Goal: Transaction & Acquisition: Purchase product/service

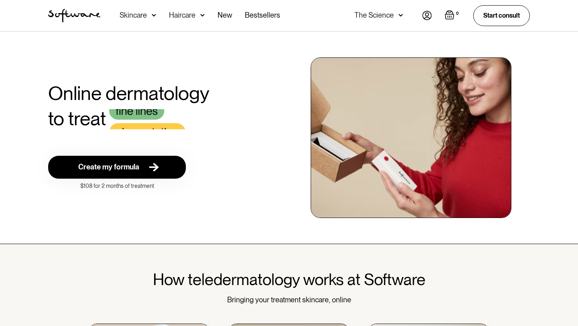
click at [143, 167] on img at bounding box center [150, 167] width 16 height 10
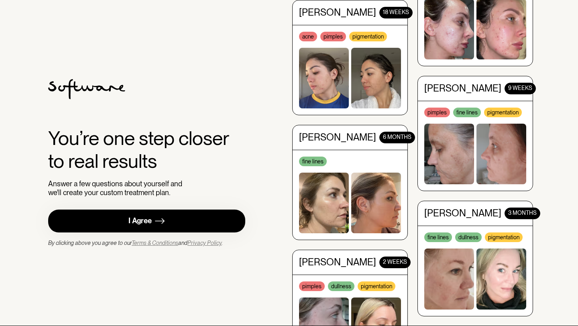
click at [171, 219] on link "I Agree" at bounding box center [146, 221] width 197 height 23
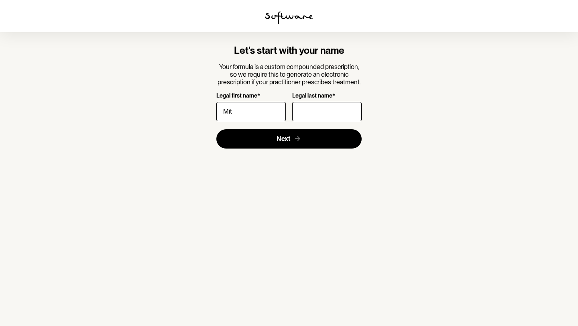
type input "[PERSON_NAME]"
click at [313, 117] on input "Legal last name *" at bounding box center [326, 111] width 69 height 19
type input "[PERSON_NAME]"
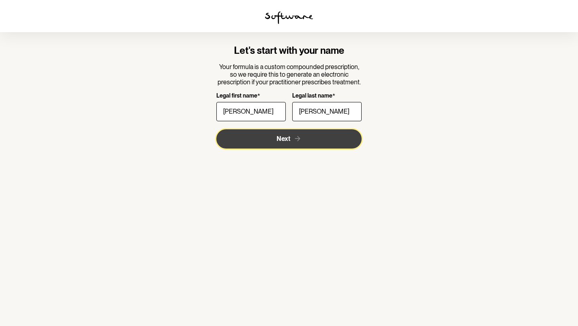
click at [324, 144] on button "Next" at bounding box center [289, 138] width 146 height 19
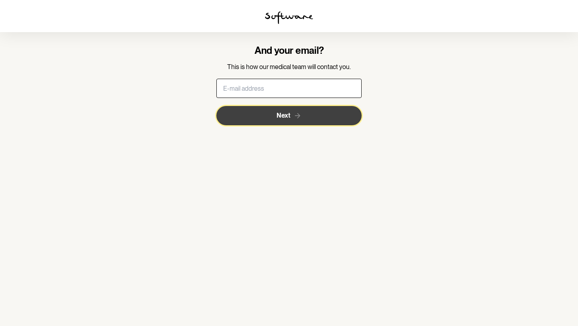
click at [300, 115] on icon "submit" at bounding box center [297, 116] width 8 height 8
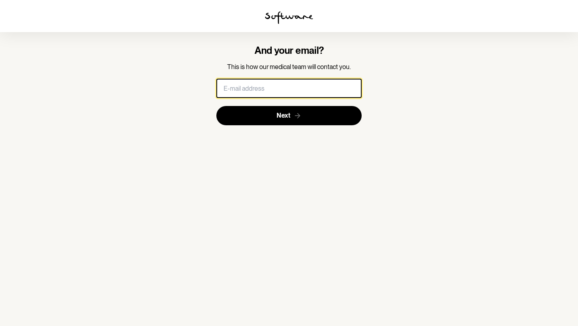
click at [293, 92] on input "text" at bounding box center [289, 88] width 146 height 19
type input "frozencoke101@gmail.com"
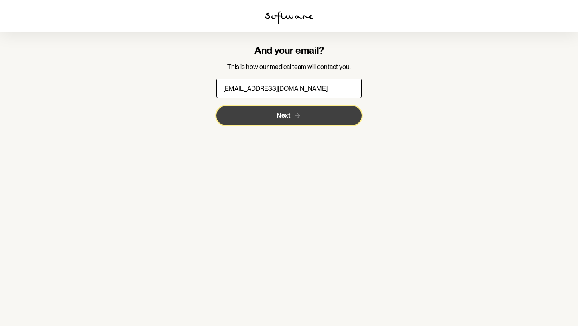
click at [295, 109] on button "Next" at bounding box center [289, 115] width 146 height 19
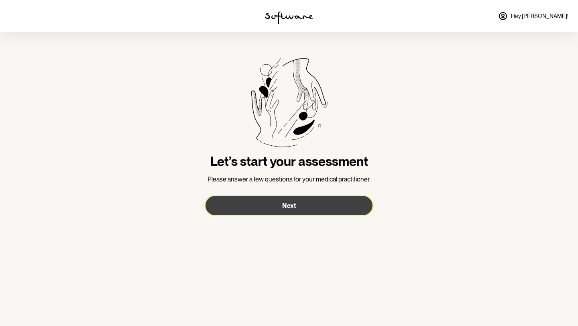
click at [329, 197] on button "Next" at bounding box center [289, 205] width 167 height 19
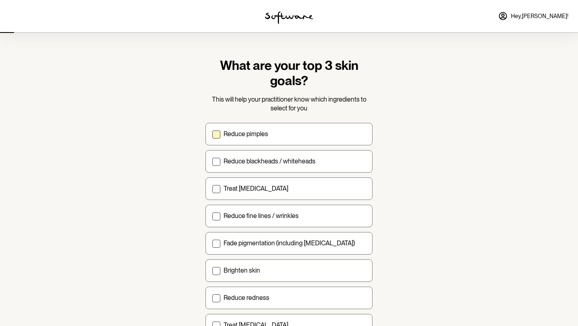
click at [295, 137] on div "Reduce pimples" at bounding box center [295, 134] width 142 height 8
click at [212, 134] on input "Reduce pimples" at bounding box center [212, 134] width 0 height 0
checkbox input "true"
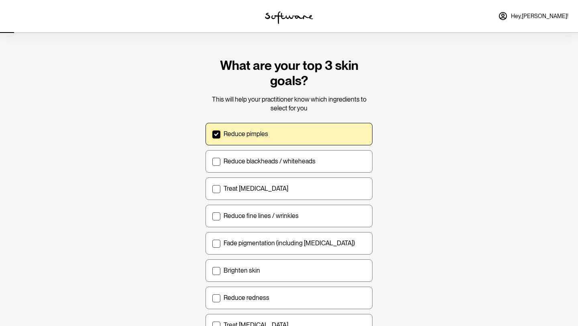
scroll to position [12, 0]
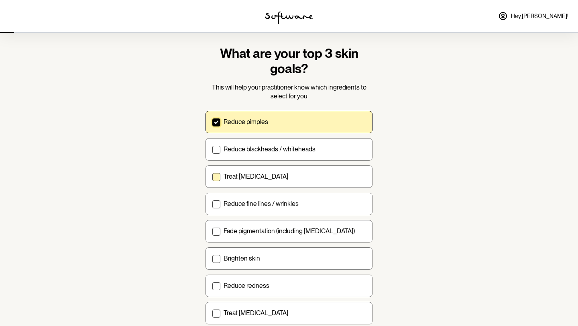
click at [361, 177] on div "Treat acne scarring" at bounding box center [295, 177] width 142 height 8
click at [212, 177] on input "Treat acne scarring" at bounding box center [212, 176] width 0 height 0
checkbox input "true"
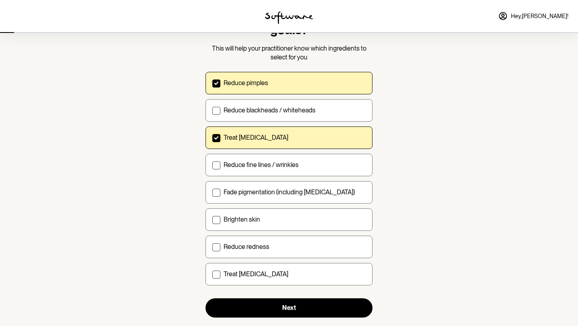
scroll to position [68, 0]
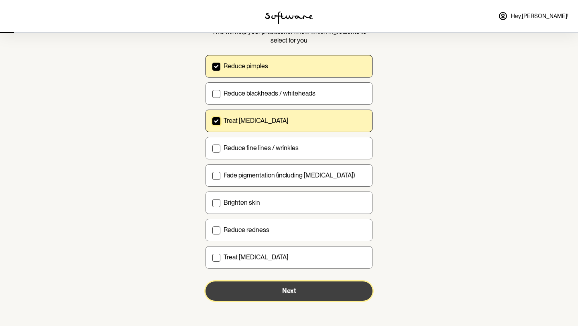
click at [332, 288] on button "Next" at bounding box center [289, 290] width 167 height 19
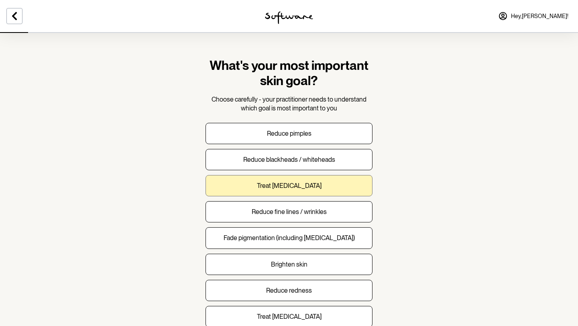
scroll to position [10, 0]
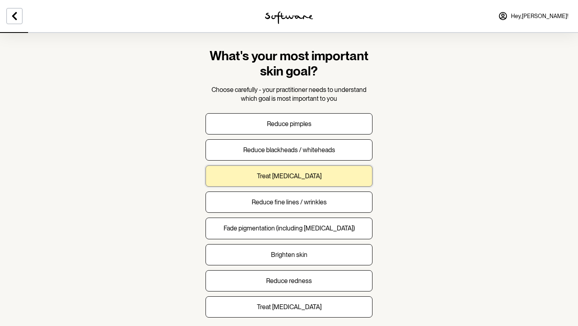
click at [321, 180] on button "Treat acne scarring" at bounding box center [289, 175] width 167 height 21
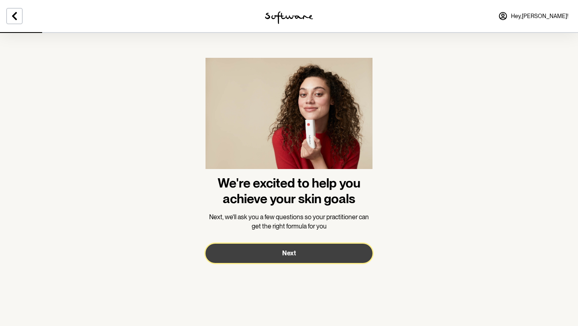
click at [325, 256] on button "Next" at bounding box center [289, 253] width 167 height 19
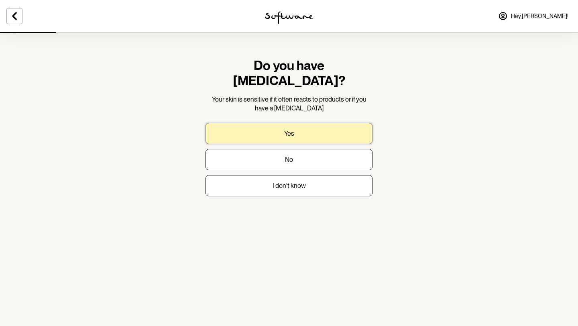
click at [292, 123] on button "Yes" at bounding box center [289, 133] width 167 height 21
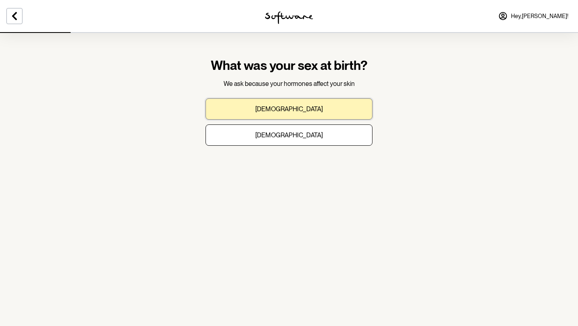
click at [296, 108] on button "Male" at bounding box center [289, 108] width 167 height 21
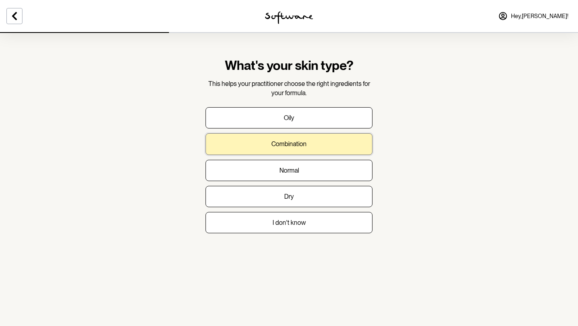
click at [317, 146] on button "Combination" at bounding box center [289, 143] width 167 height 21
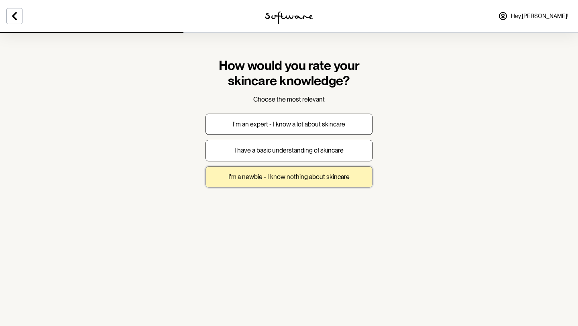
click at [336, 169] on button "I'm a newbie - I know nothing about skincare" at bounding box center [289, 176] width 167 height 21
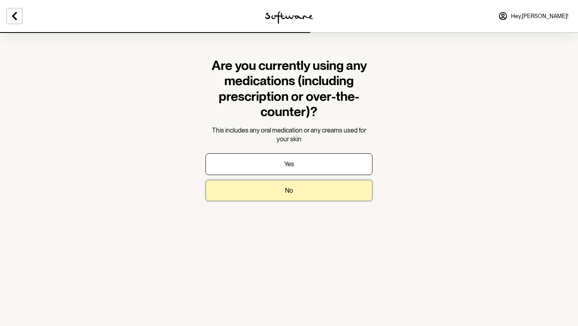
click at [319, 191] on button "No" at bounding box center [289, 190] width 167 height 21
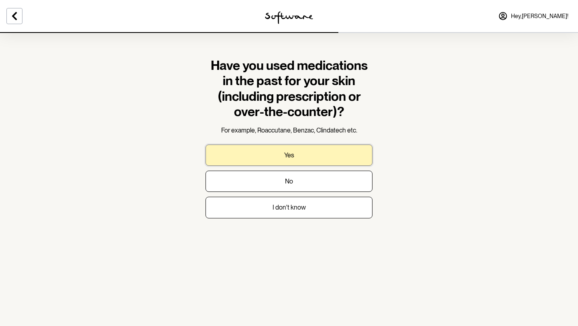
click at [312, 159] on button "Yes" at bounding box center [289, 154] width 167 height 21
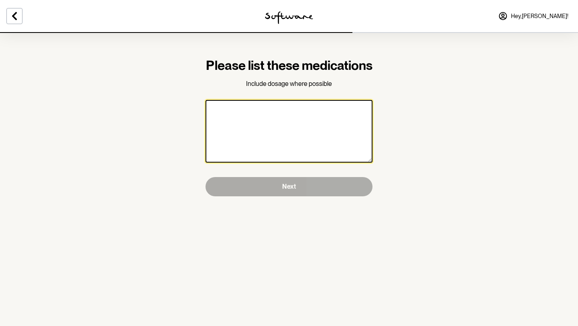
click at [312, 159] on textarea at bounding box center [289, 131] width 167 height 63
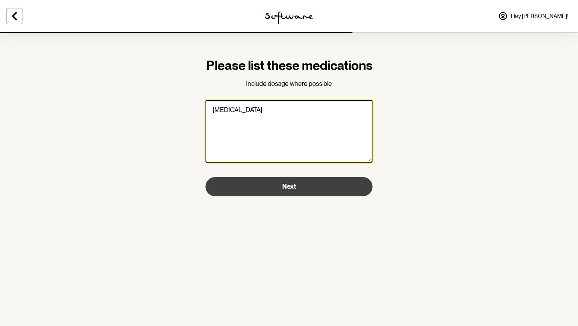
type textarea "Trifarotene"
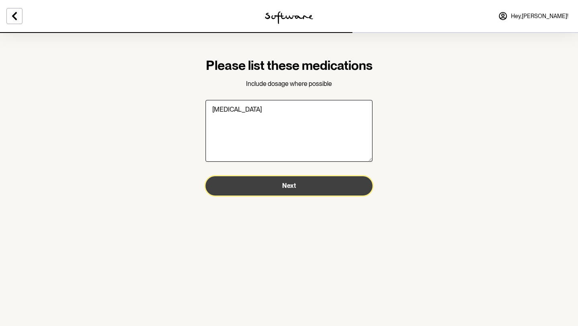
click at [324, 195] on button "Next" at bounding box center [289, 185] width 167 height 19
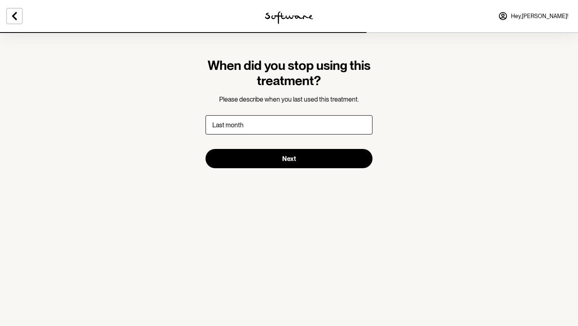
type input "Last month"
click at [285, 170] on section "When did you stop using this treatment? Please describe when you last used this…" at bounding box center [289, 113] width 180 height 162
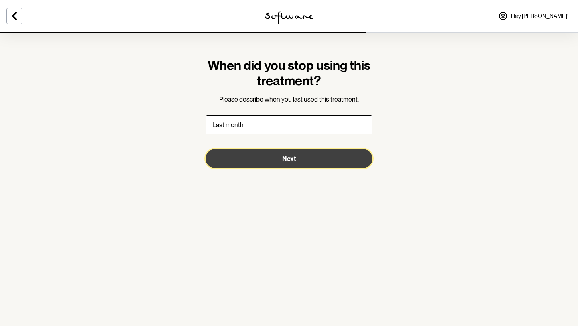
click at [281, 152] on button "Next" at bounding box center [289, 158] width 167 height 19
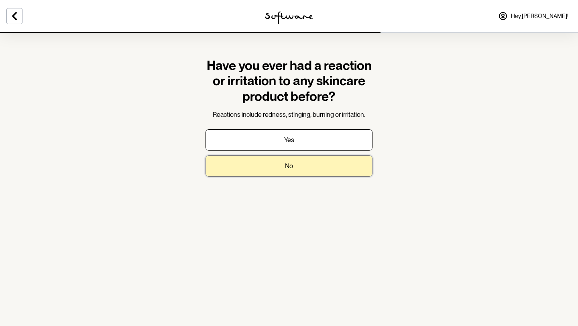
click at [304, 168] on button "No" at bounding box center [289, 165] width 167 height 21
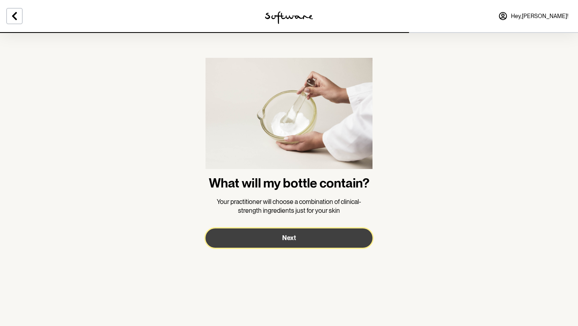
click at [312, 244] on button "Next" at bounding box center [289, 237] width 167 height 19
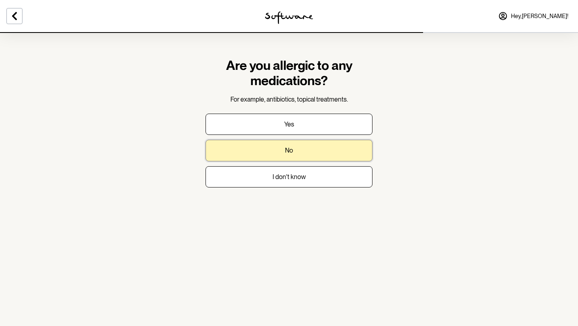
click at [297, 153] on button "No" at bounding box center [289, 150] width 167 height 21
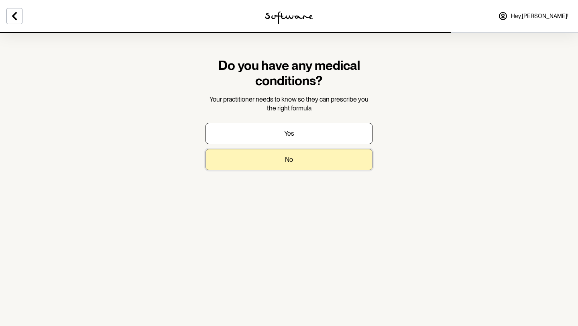
click at [324, 159] on button "No" at bounding box center [289, 159] width 167 height 21
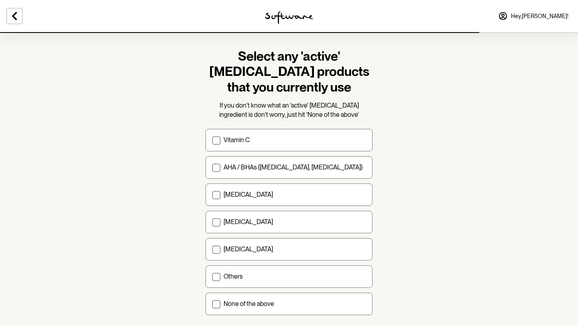
scroll to position [56, 0]
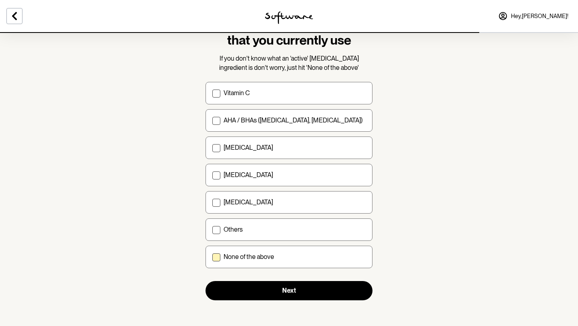
click at [295, 248] on label "None of the above" at bounding box center [289, 257] width 167 height 22
click at [212, 257] on input "None of the above" at bounding box center [212, 257] width 0 height 0
checkbox input "true"
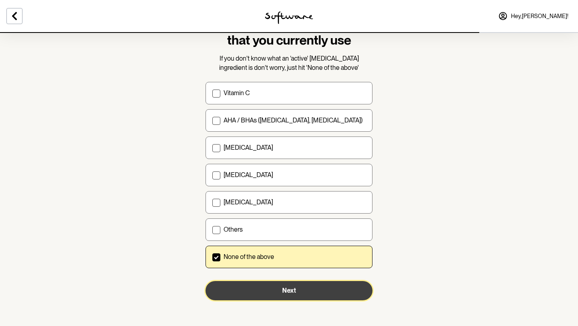
click at [298, 295] on button "Next" at bounding box center [289, 290] width 167 height 19
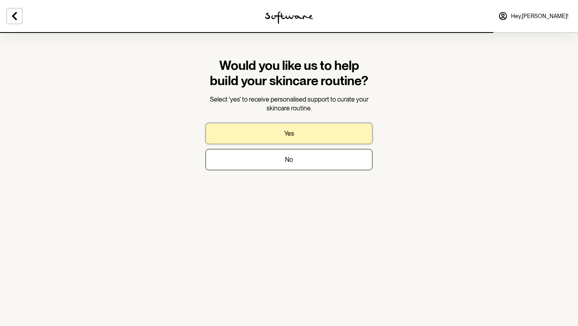
click at [310, 134] on button "Yes" at bounding box center [289, 133] width 167 height 21
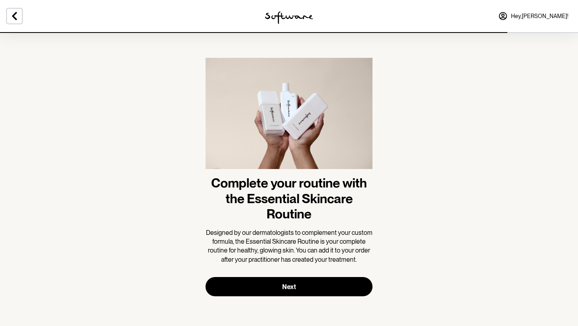
click at [311, 296] on section "Complete your routine with the Essential Skincare Routine Designed by our derma…" at bounding box center [289, 177] width 180 height 290
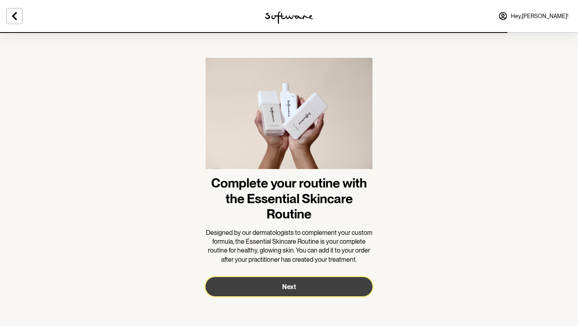
click at [291, 281] on button "Next" at bounding box center [289, 286] width 167 height 19
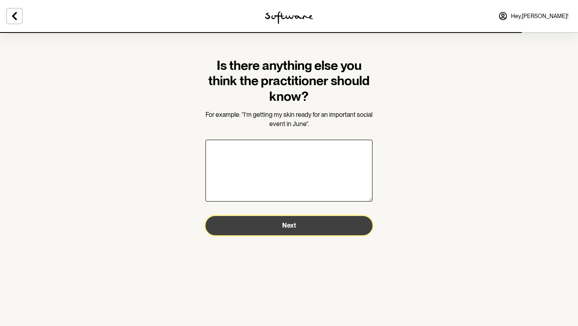
click at [275, 234] on button "Next" at bounding box center [289, 225] width 167 height 19
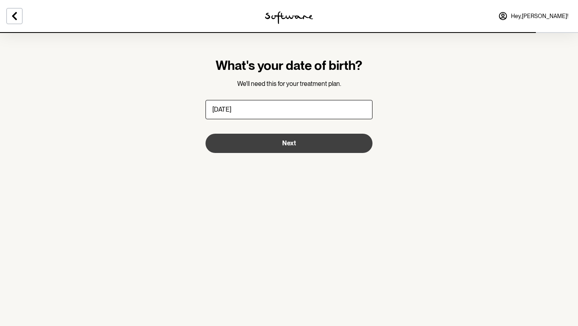
type input "21/09/2005"
click at [295, 148] on button "Next" at bounding box center [289, 143] width 167 height 19
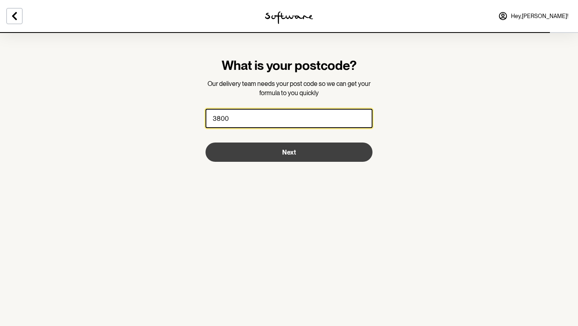
type input "3800"
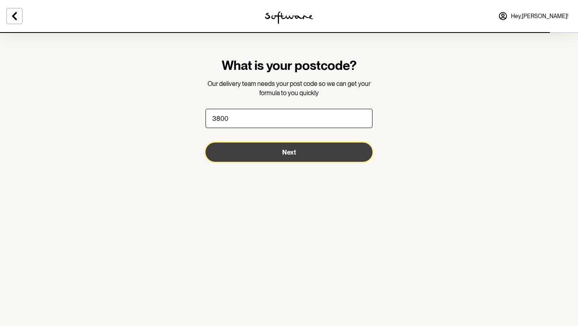
click at [240, 157] on button "Next" at bounding box center [289, 151] width 167 height 19
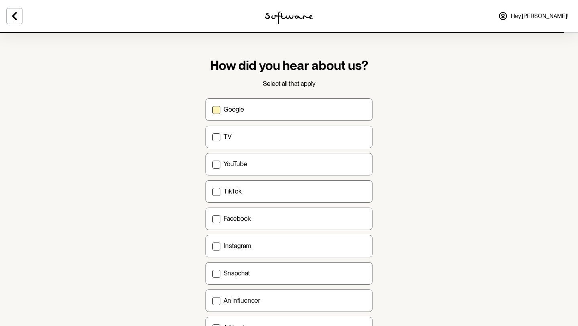
click at [258, 117] on label "Google" at bounding box center [289, 109] width 167 height 22
click at [212, 110] on input "Google" at bounding box center [212, 109] width 0 height 0
checkbox input "true"
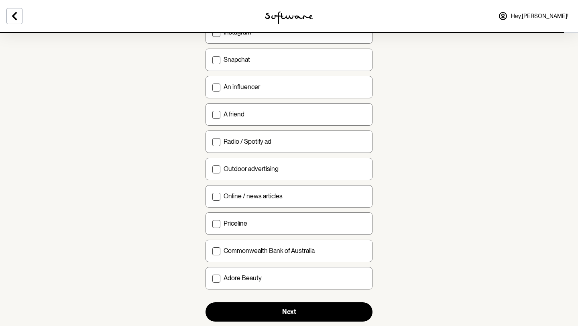
scroll to position [235, 0]
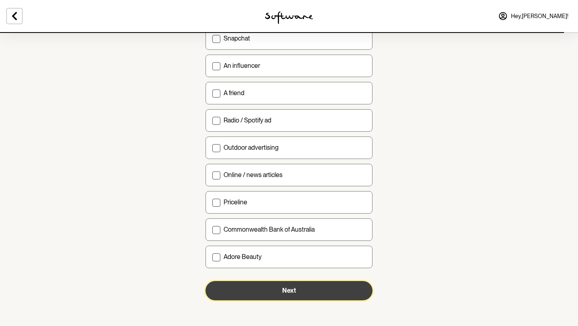
click at [285, 287] on span "Next" at bounding box center [289, 291] width 14 height 8
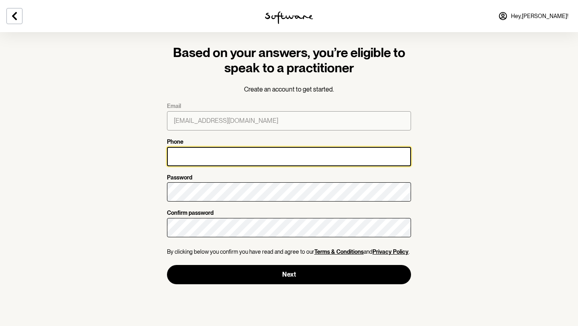
click at [223, 155] on input "Phone" at bounding box center [289, 156] width 244 height 19
type input "0412902642"
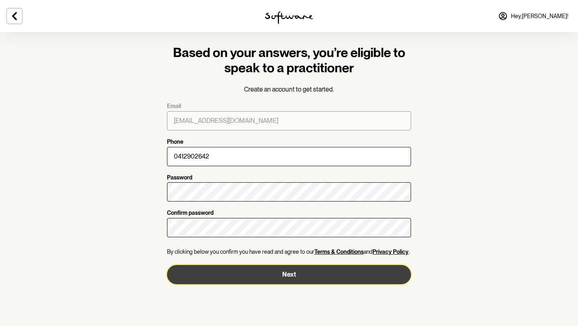
click at [232, 281] on button "Next" at bounding box center [289, 274] width 244 height 19
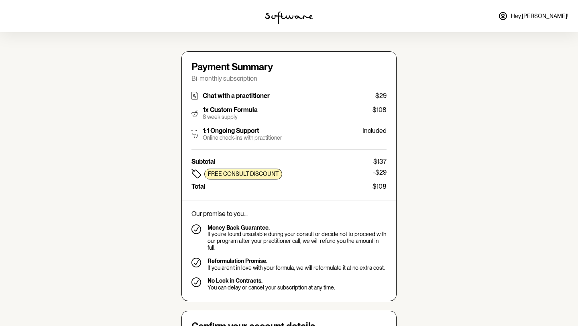
type input "frozencoke101@gmail.com"
type input "+61412902642"
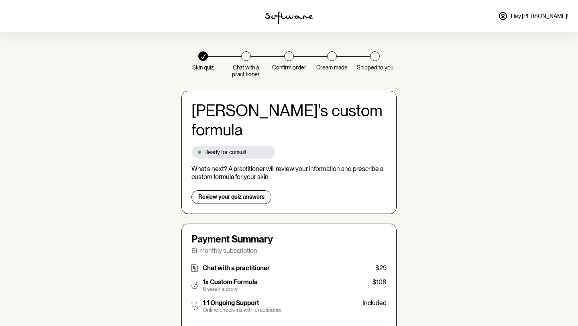
click at [313, 165] on p "What’s next? A practitioner will review your information and prescribe a custom…" at bounding box center [288, 172] width 195 height 15
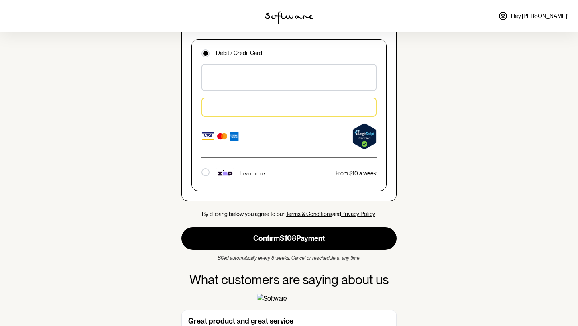
scroll to position [673, 0]
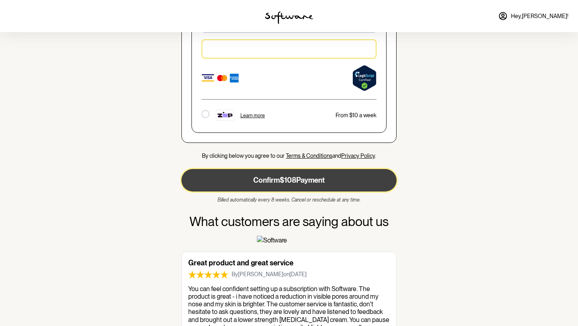
click at [320, 169] on button "Confirm $108 Payment" at bounding box center [288, 180] width 215 height 22
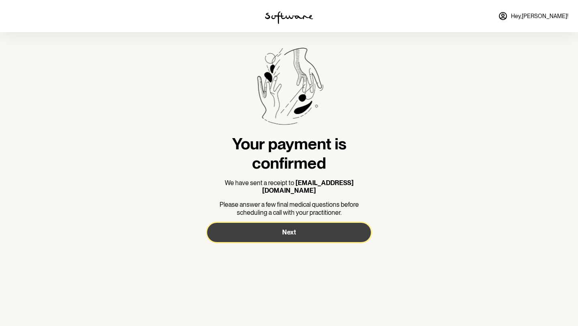
click at [340, 225] on button "Next" at bounding box center [289, 232] width 164 height 19
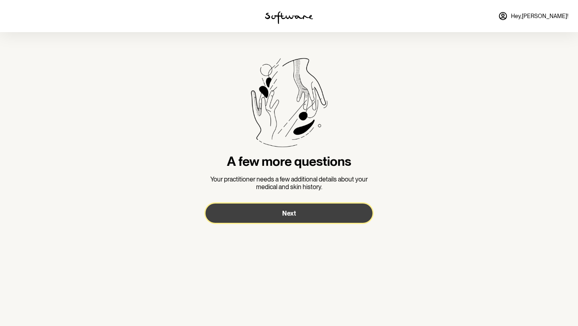
click at [320, 207] on button "Next" at bounding box center [289, 212] width 167 height 19
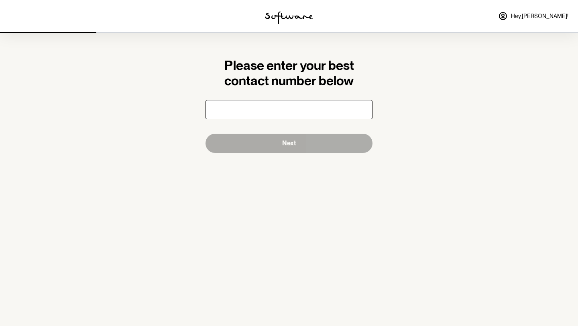
click at [310, 113] on input "number" at bounding box center [289, 109] width 167 height 19
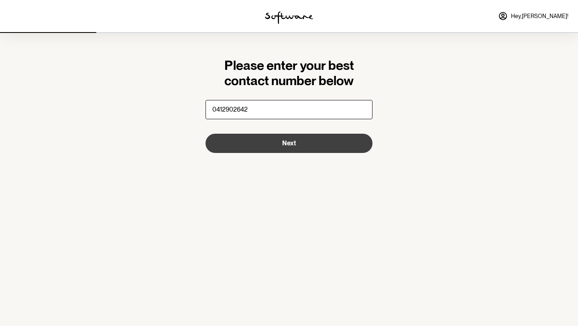
type input "0412902642"
click at [303, 140] on button "Next" at bounding box center [289, 143] width 167 height 19
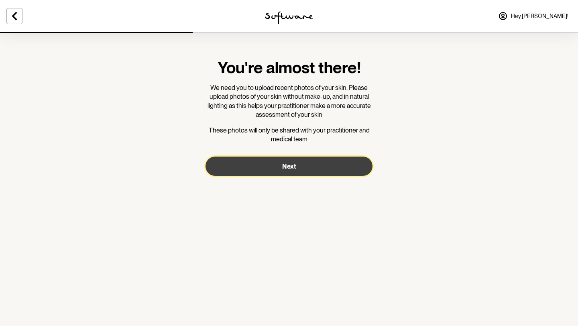
click at [287, 173] on button "Next" at bounding box center [289, 166] width 167 height 19
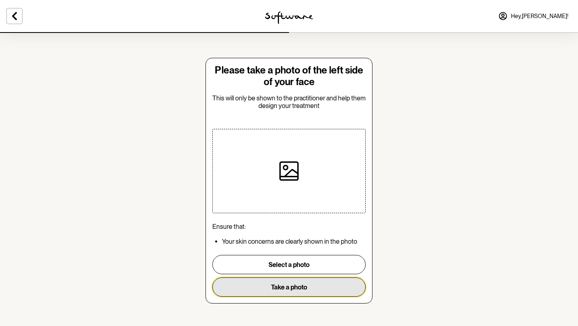
click at [288, 285] on button "Take a photo" at bounding box center [288, 286] width 153 height 19
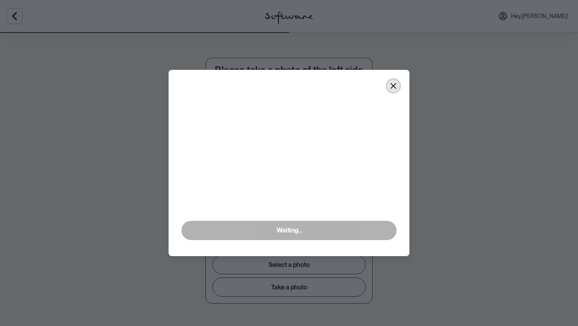
click at [395, 89] on icon "Close" at bounding box center [393, 86] width 6 height 6
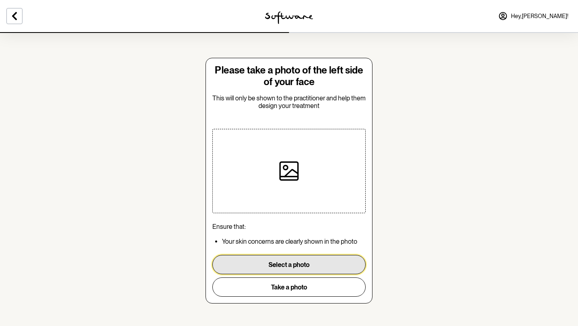
click at [325, 261] on button "Select a photo" at bounding box center [288, 264] width 153 height 19
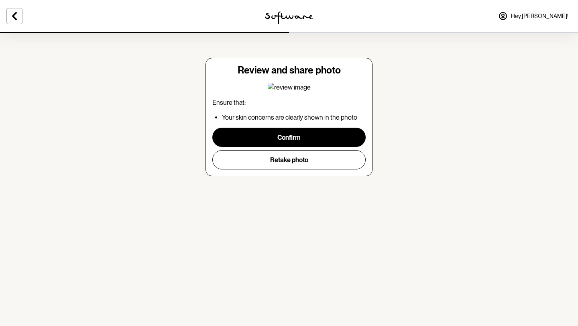
click at [286, 83] on img at bounding box center [289, 88] width 43 height 10
click at [269, 88] on img at bounding box center [289, 88] width 43 height 10
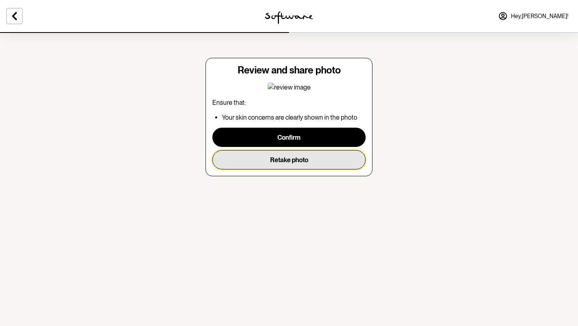
click at [312, 162] on button "Retake photo" at bounding box center [288, 159] width 153 height 19
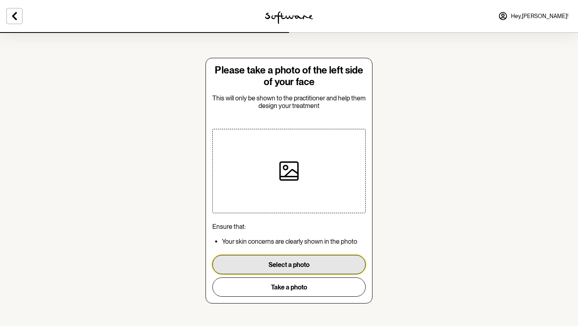
click at [293, 269] on button "Select a photo" at bounding box center [288, 264] width 153 height 19
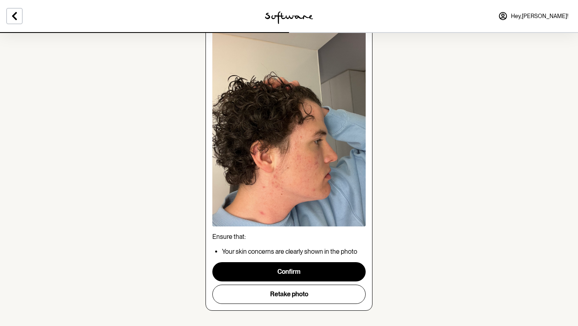
scroll to position [71, 0]
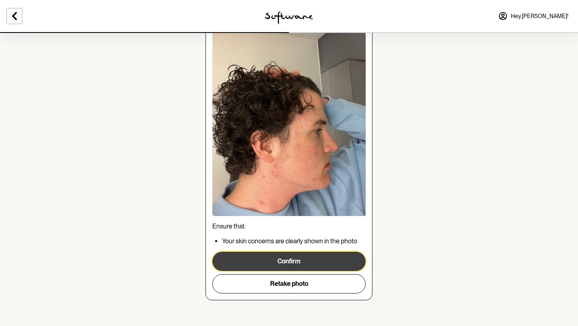
click at [312, 263] on button "Confirm" at bounding box center [288, 261] width 153 height 19
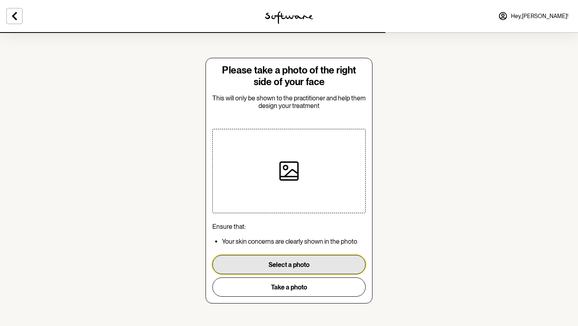
click at [291, 265] on button "Select a photo" at bounding box center [288, 264] width 153 height 19
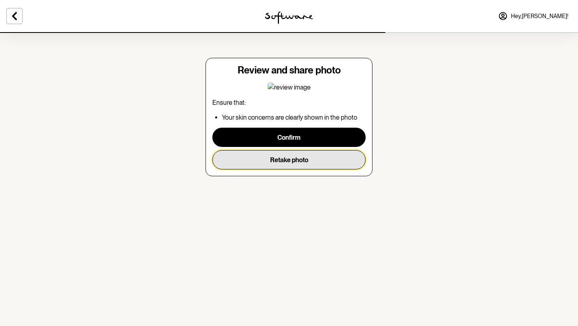
click at [276, 159] on button "Retake photo" at bounding box center [288, 159] width 153 height 19
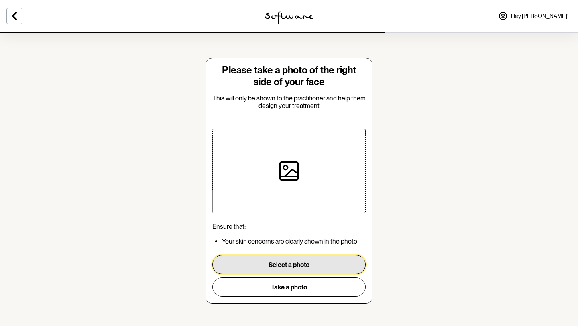
click at [296, 269] on button "Select a photo" at bounding box center [288, 264] width 153 height 19
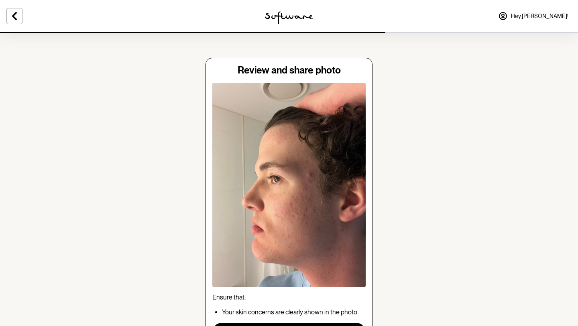
scroll to position [71, 0]
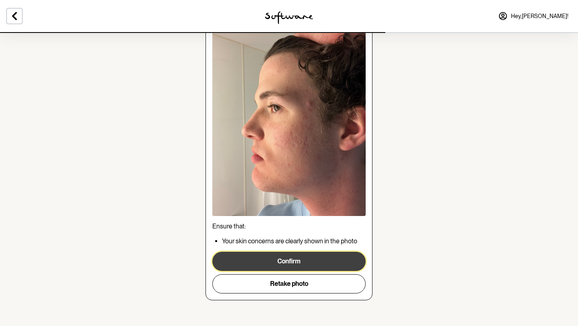
click at [301, 262] on button "Confirm" at bounding box center [288, 261] width 153 height 19
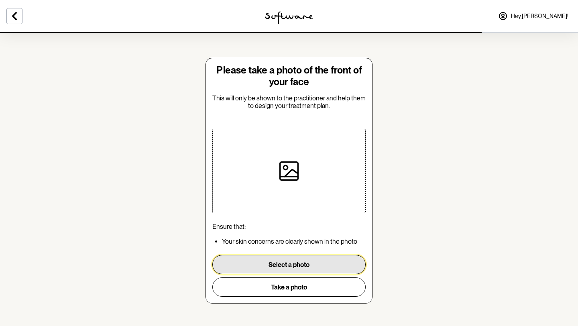
click at [284, 267] on button "Select a photo" at bounding box center [288, 264] width 153 height 19
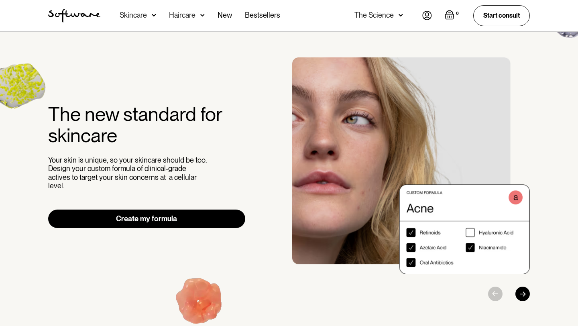
scroll to position [12, 0]
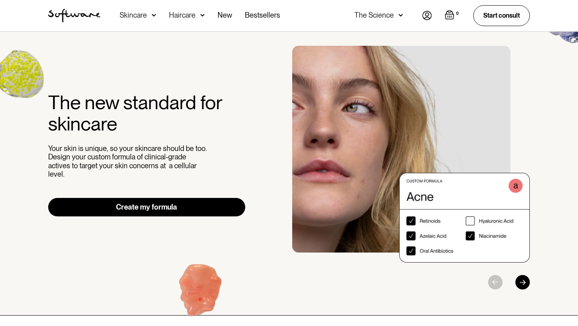
click at [399, 13] on img at bounding box center [401, 15] width 4 height 8
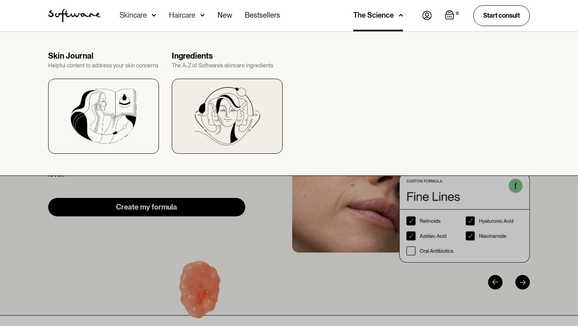
click at [203, 108] on img at bounding box center [227, 116] width 66 height 58
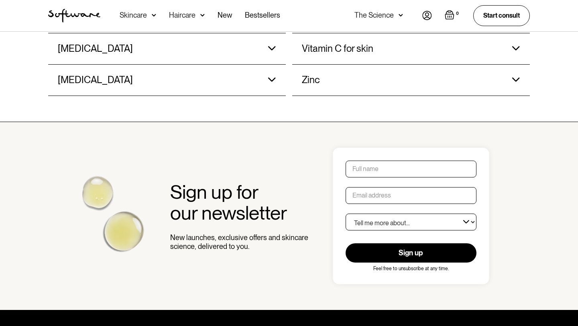
scroll to position [1188, 0]
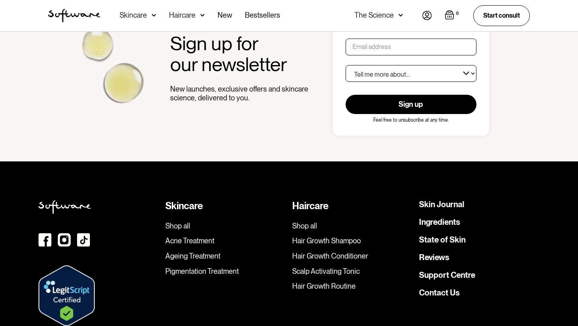
click at [578, 83] on div "Sign up for our newsletter New launches, exclusive offers and skincare science,…" at bounding box center [289, 68] width 578 height 188
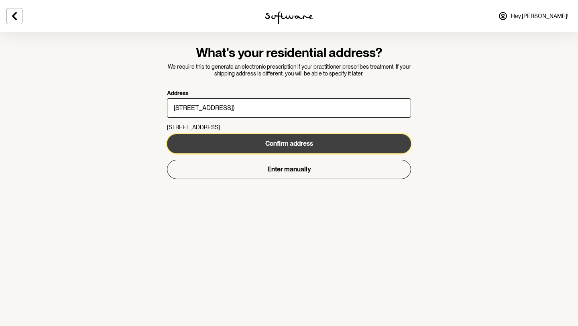
click at [281, 142] on span "Confirm address" at bounding box center [289, 144] width 48 height 8
click at [314, 140] on button "Confirm address" at bounding box center [289, 143] width 244 height 19
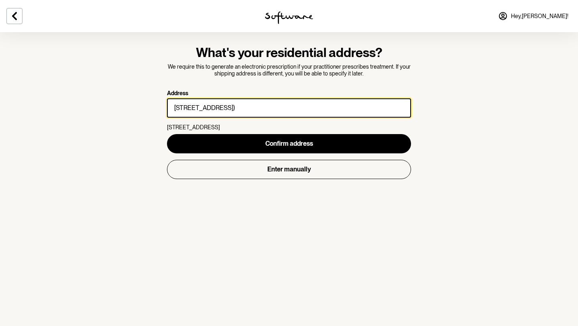
click at [269, 115] on input "38 College Walk (Building 87)" at bounding box center [289, 107] width 244 height 19
drag, startPoint x: 278, startPoint y: 109, endPoint x: 228, endPoint y: 108, distance: 49.8
click at [228, 108] on input "38 College Walk (Building 87)" at bounding box center [289, 107] width 244 height 19
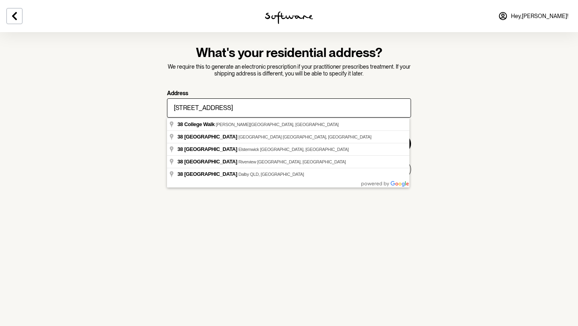
click at [269, 76] on p "We require this to generate an electronic prescription if your practitioner pre…" at bounding box center [289, 70] width 244 height 14
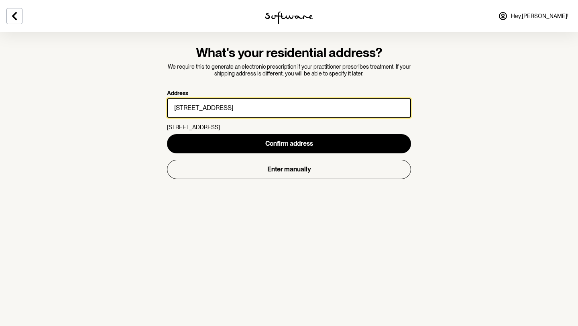
click at [252, 102] on input "38 College Walk" at bounding box center [289, 107] width 244 height 19
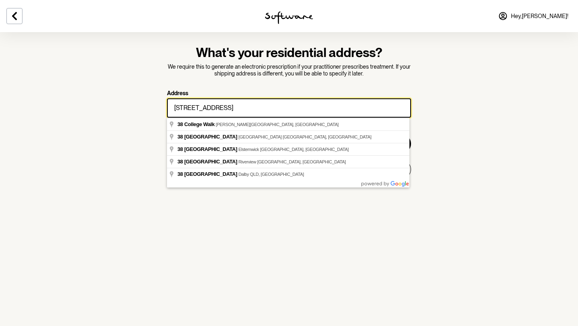
click at [380, 98] on input "38 College Walk" at bounding box center [289, 107] width 244 height 19
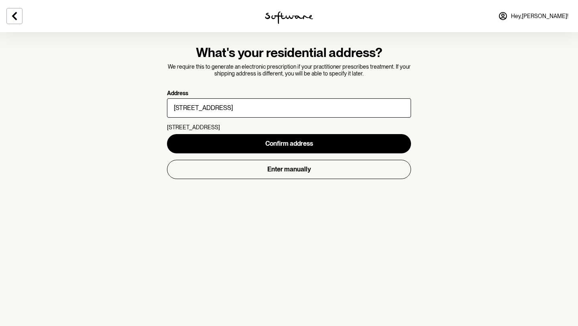
click at [456, 105] on section "What's your residential address? We require this to generate an electronic pres…" at bounding box center [289, 163] width 578 height 326
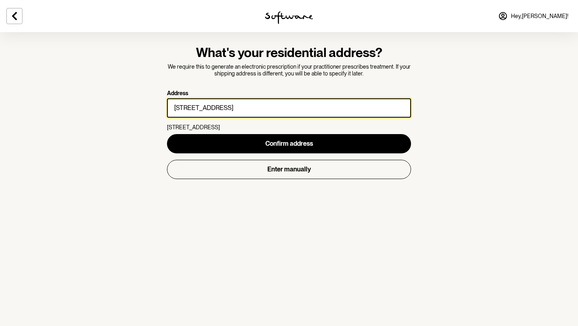
click at [393, 112] on input "38 College Walk" at bounding box center [289, 107] width 244 height 19
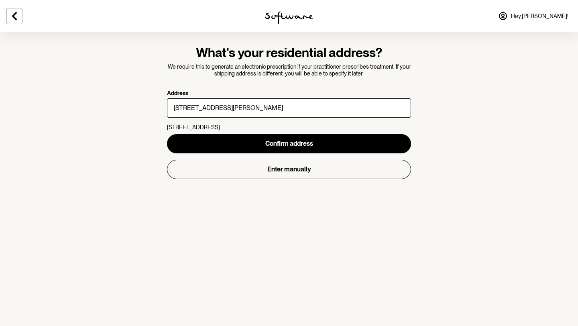
type input "38 College Walk"
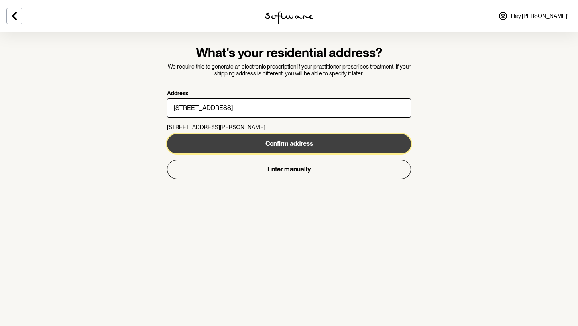
click at [279, 144] on span "Confirm address" at bounding box center [289, 144] width 48 height 8
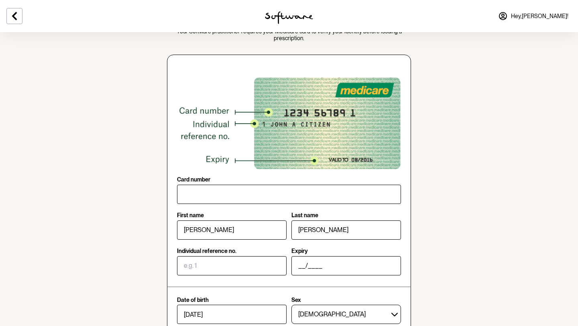
scroll to position [41, 0]
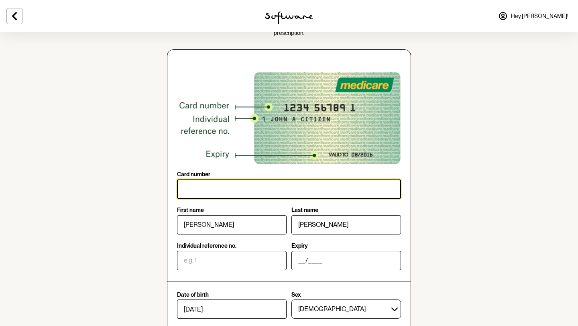
click at [307, 191] on input "Card number" at bounding box center [289, 188] width 224 height 19
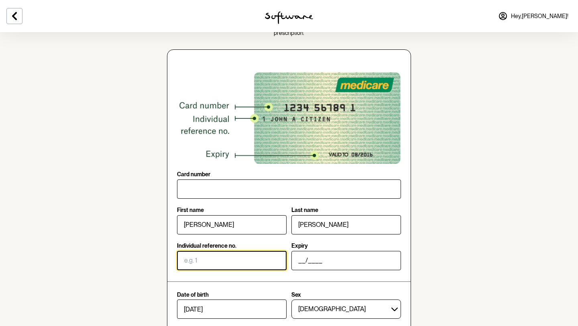
click at [251, 251] on input "Individual reference no." at bounding box center [232, 260] width 110 height 19
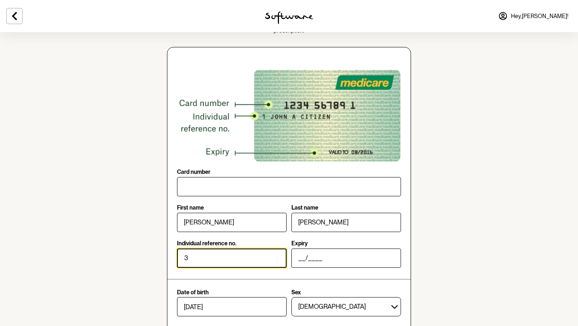
scroll to position [45, 0]
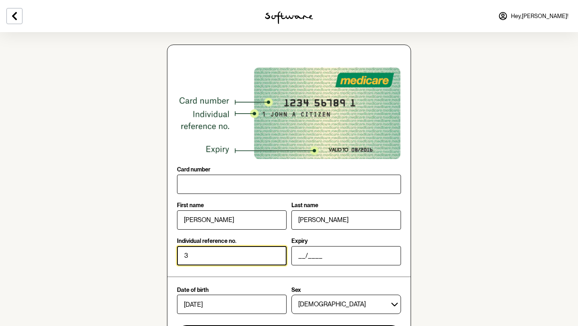
type input "3"
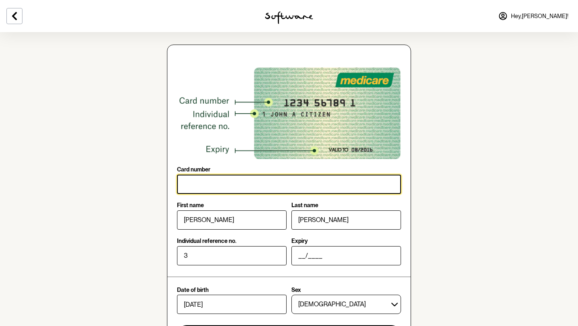
click at [223, 178] on input "Card number" at bounding box center [289, 184] width 224 height 19
type input "3492 74731 4"
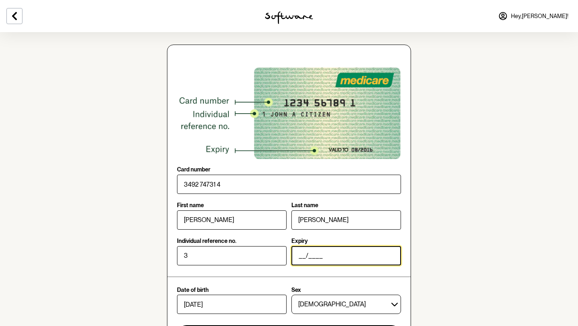
click at [301, 254] on input "__/____" at bounding box center [346, 255] width 110 height 19
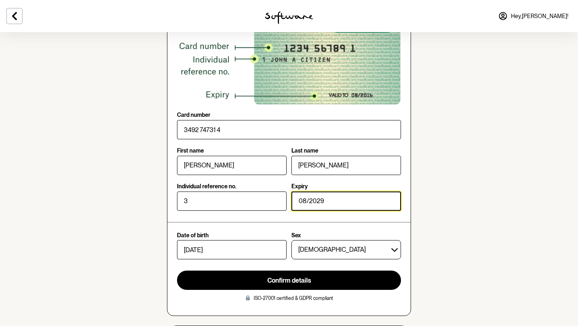
scroll to position [110, 0]
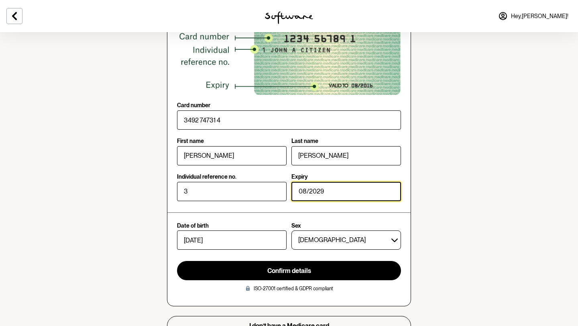
type input "08/2029"
click at [365, 281] on div "Confirm details ISO-27001 certified & GDPR compliant" at bounding box center [289, 277] width 224 height 32
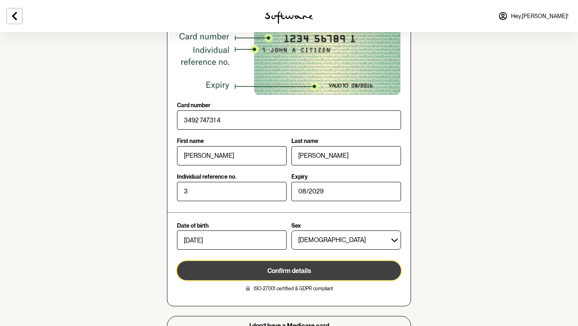
click at [360, 274] on button "Confirm details" at bounding box center [289, 270] width 224 height 19
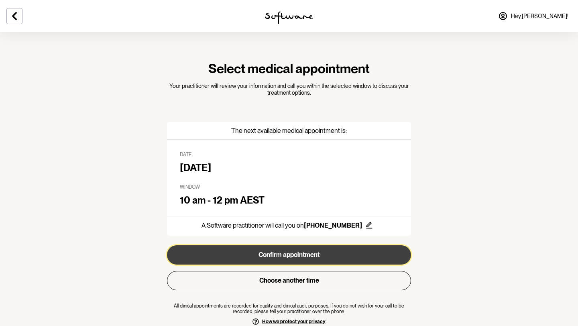
click at [332, 250] on button "Confirm appointment" at bounding box center [289, 254] width 244 height 19
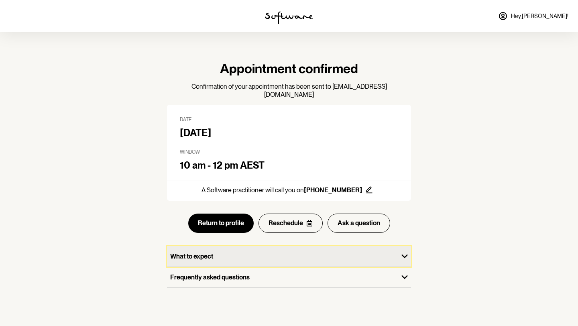
click at [399, 250] on icon "button" at bounding box center [404, 256] width 13 height 13
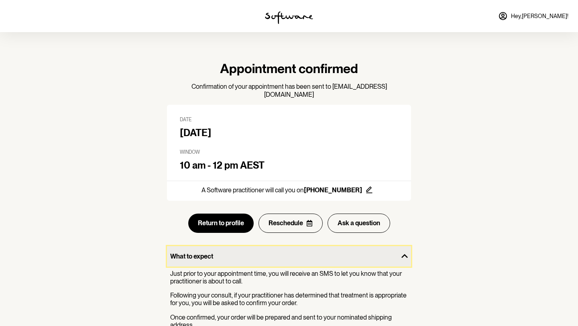
click at [399, 250] on icon "button" at bounding box center [404, 256] width 13 height 13
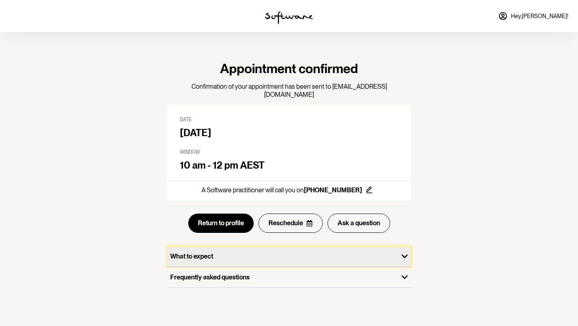
click at [274, 253] on div "What to expect" at bounding box center [282, 256] width 231 height 20
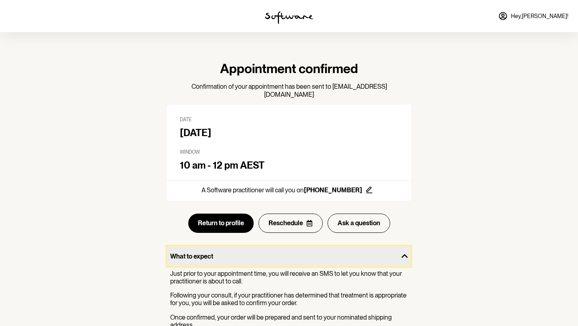
scroll to position [49, 0]
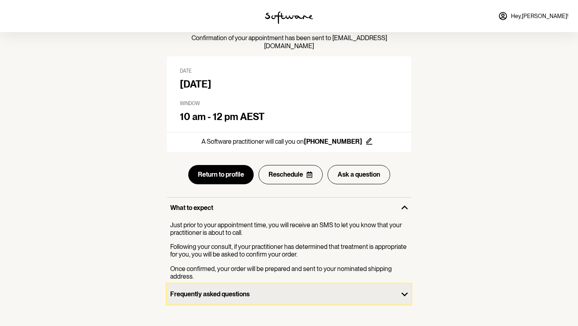
click at [291, 290] on p "Frequently asked questions" at bounding box center [282, 294] width 225 height 8
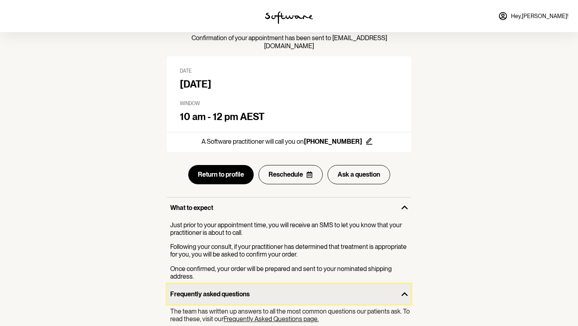
scroll to position [70, 0]
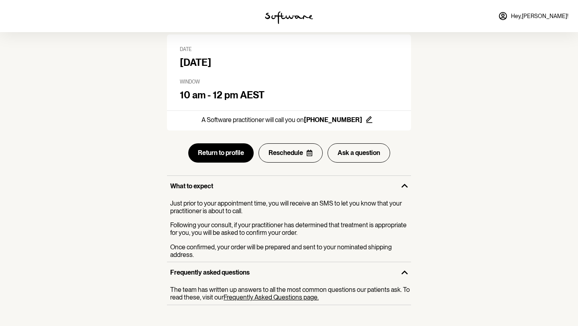
click at [292, 293] on link "Frequently Asked Questions page." at bounding box center [271, 297] width 95 height 8
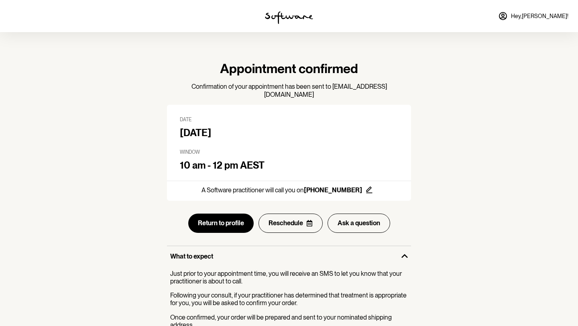
click at [221, 228] on div "Date Friday 15th August Window 10 am - 12 pm AEST A Software practitioner will …" at bounding box center [289, 240] width 244 height 271
click at [221, 216] on button "Return to profile" at bounding box center [220, 223] width 65 height 19
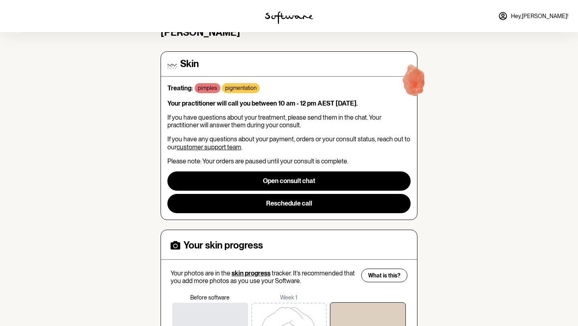
scroll to position [51, 0]
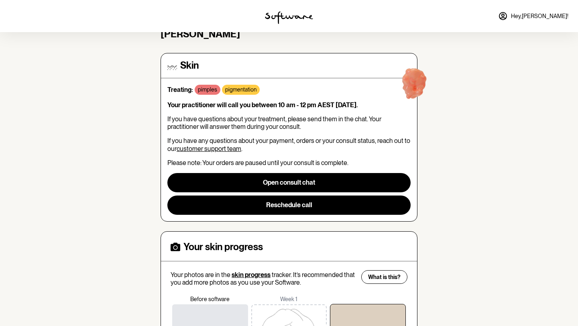
click at [291, 115] on p "If you have questions about your treatment, please send them in the chat. Your …" at bounding box center [288, 122] width 243 height 15
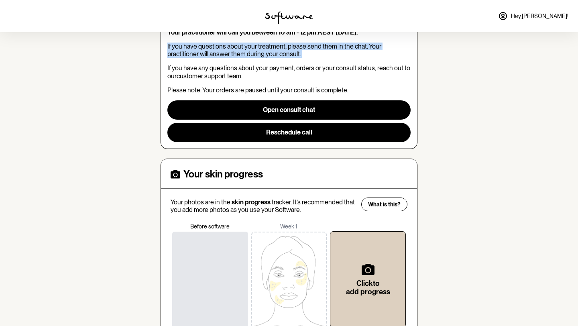
scroll to position [181, 0]
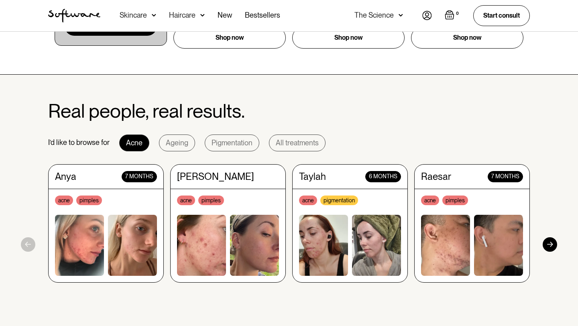
scroll to position [661, 0]
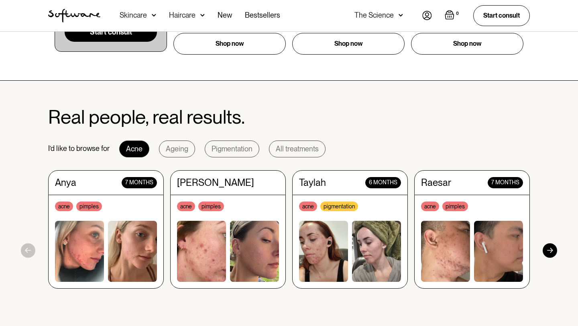
click at [139, 16] on div "Skincare" at bounding box center [133, 15] width 27 height 8
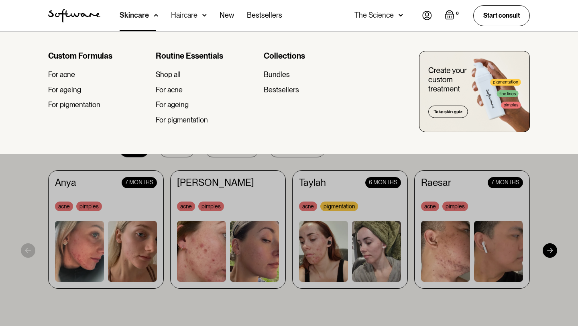
click at [149, 18] on div "Haircare" at bounding box center [134, 15] width 29 height 8
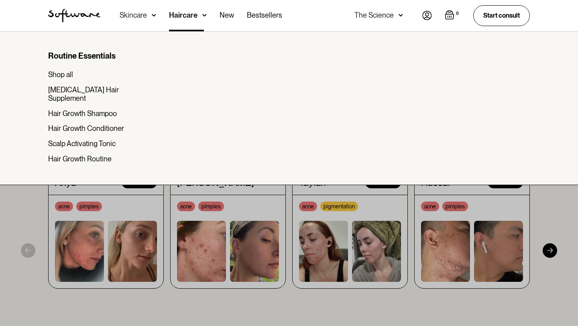
click at [19, 252] on div at bounding box center [289, 194] width 578 height 326
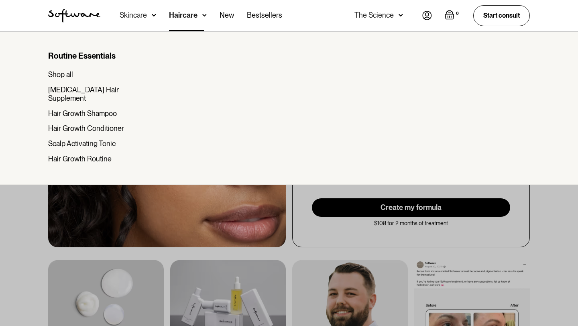
click at [161, 270] on div at bounding box center [289, 194] width 578 height 326
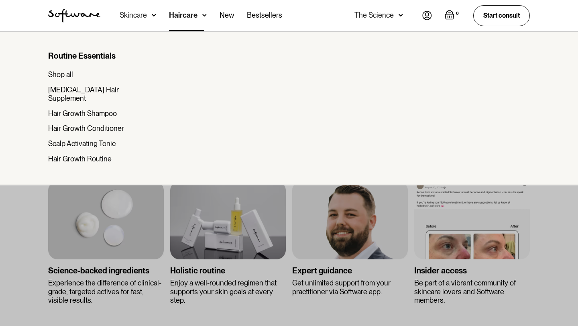
scroll to position [1472, 0]
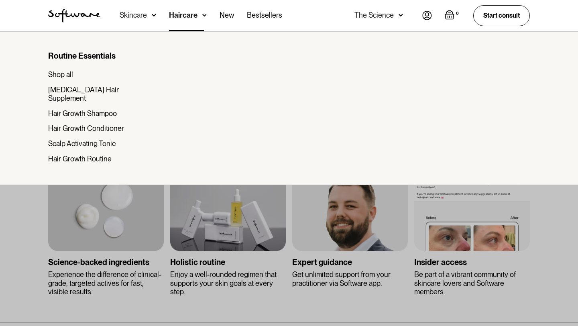
click at [171, 14] on div "Haircare" at bounding box center [183, 15] width 28 height 8
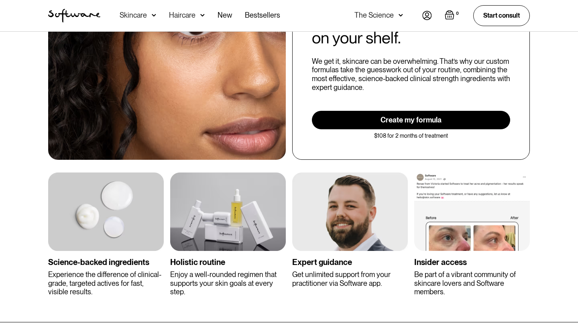
click at [331, 248] on div "Expert guidance Get unlimited support from your practitioner via Software app." at bounding box center [350, 234] width 116 height 124
click at [331, 257] on div "Expert guidance" at bounding box center [350, 262] width 116 height 10
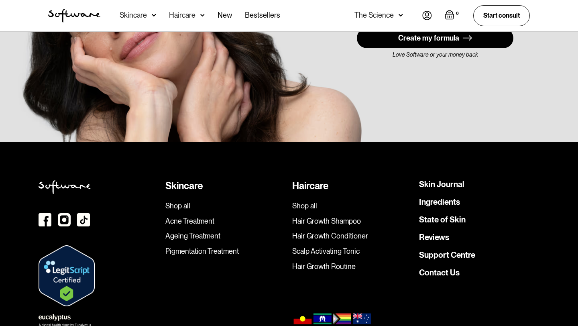
scroll to position [2277, 0]
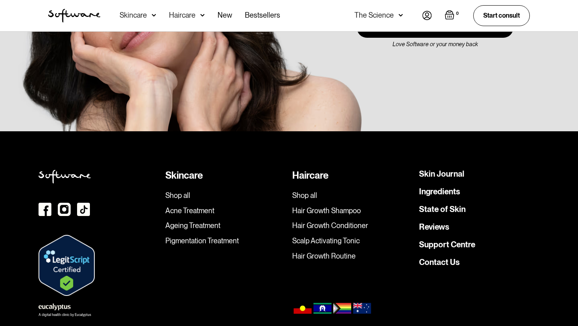
click at [54, 303] on img at bounding box center [55, 306] width 32 height 7
click at [440, 205] on link "State of Skin" at bounding box center [442, 209] width 47 height 8
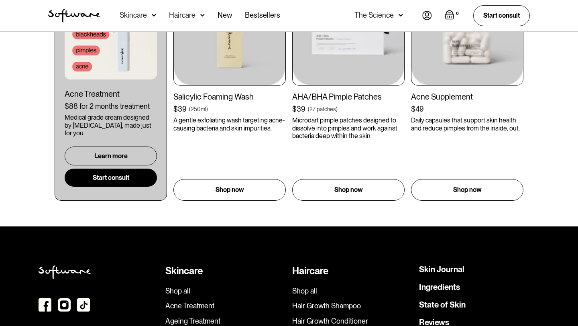
scroll to position [5484, 0]
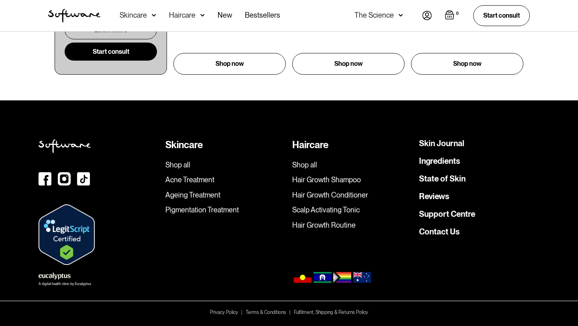
click at [61, 234] on img at bounding box center [67, 234] width 56 height 61
click at [65, 274] on img at bounding box center [55, 276] width 32 height 7
click at [332, 279] on img at bounding box center [332, 277] width 81 height 12
click at [444, 161] on link "Ingredients" at bounding box center [439, 161] width 41 height 8
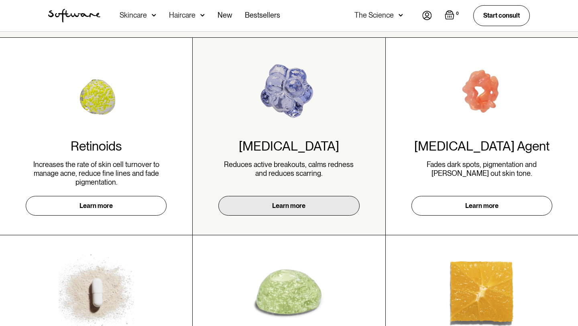
scroll to position [233, 0]
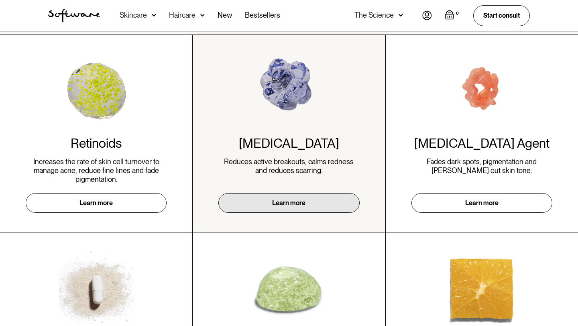
click at [293, 203] on link "Learn more" at bounding box center [288, 203] width 141 height 20
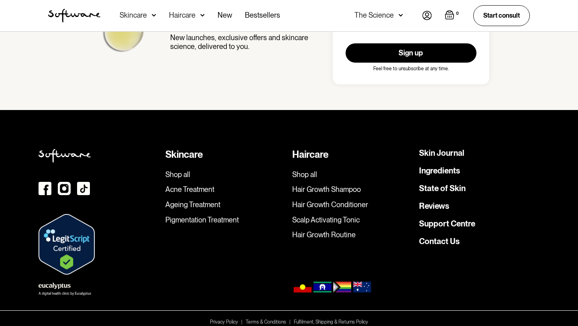
scroll to position [1249, 0]
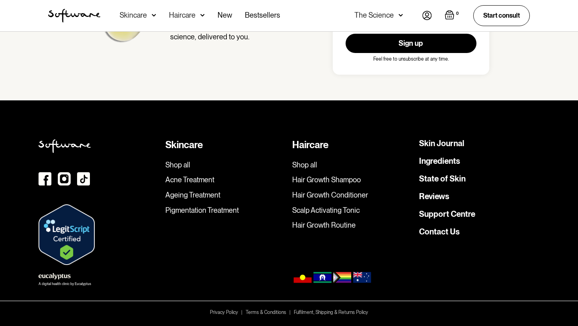
click at [55, 234] on img at bounding box center [67, 234] width 56 height 61
click at [380, 15] on div "The Science" at bounding box center [373, 15] width 39 height 8
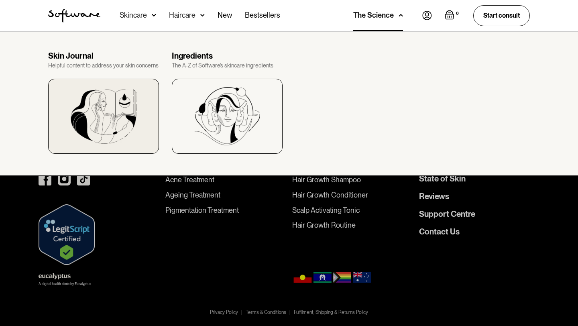
click at [96, 96] on img at bounding box center [104, 116] width 66 height 55
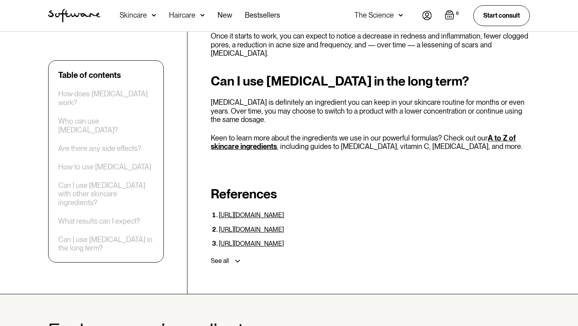
scroll to position [2036, 0]
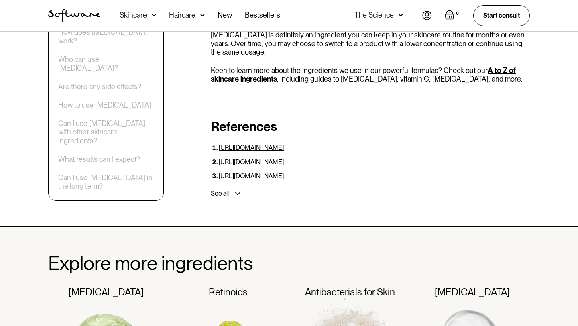
click at [231, 186] on div "See all" at bounding box center [369, 193] width 322 height 14
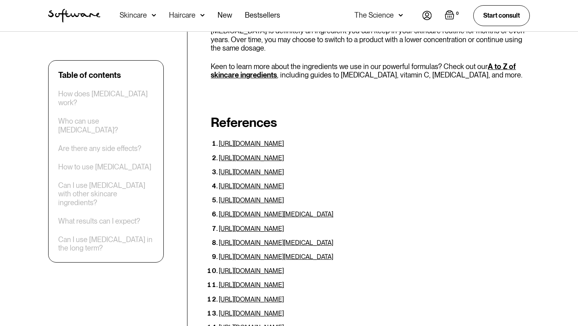
scroll to position [2040, 0]
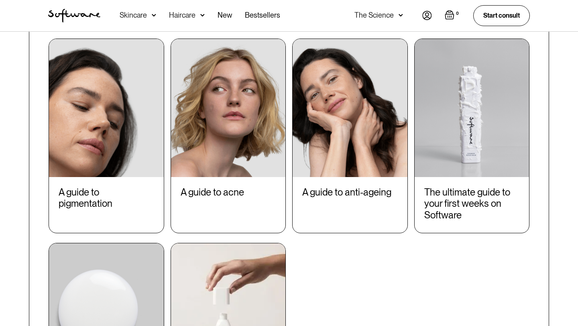
scroll to position [958, 0]
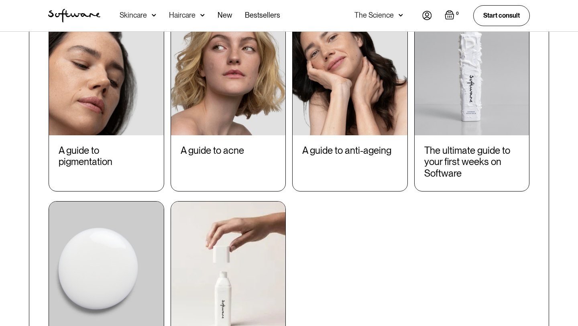
click at [440, 161] on div "The ultimate guide to your first weeks on Software" at bounding box center [472, 162] width 96 height 35
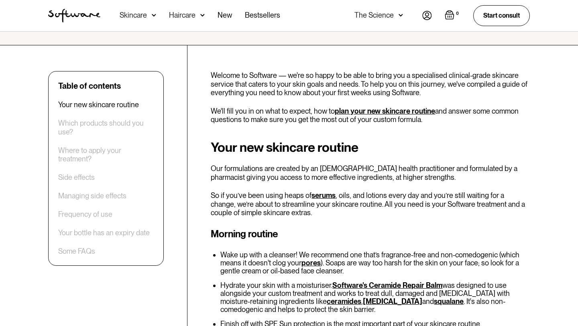
scroll to position [240, 0]
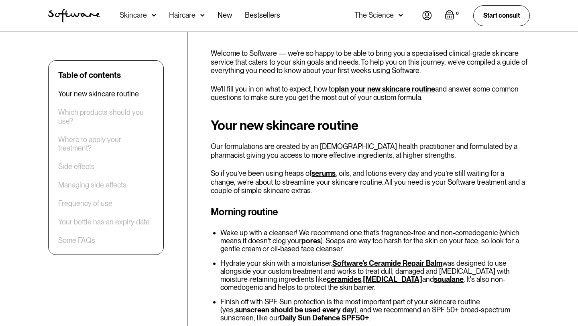
click at [264, 247] on li "Wake up with a cleanser! We recommend one that’s fragrance-free and non-comedog…" at bounding box center [374, 241] width 309 height 24
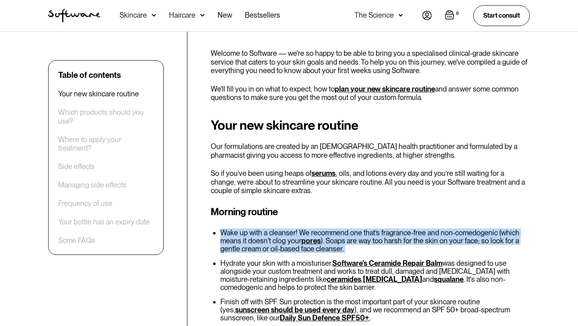
click at [282, 248] on li "Wake up with a cleanser! We recommend one that’s fragrance-free and non-comedog…" at bounding box center [374, 241] width 309 height 24
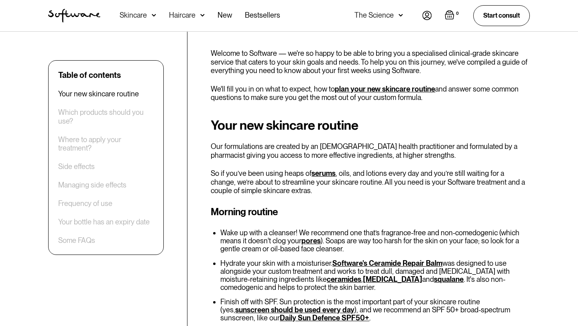
click at [282, 248] on li "Wake up with a cleanser! We recommend one that’s fragrance-free and non-comedog…" at bounding box center [374, 241] width 309 height 24
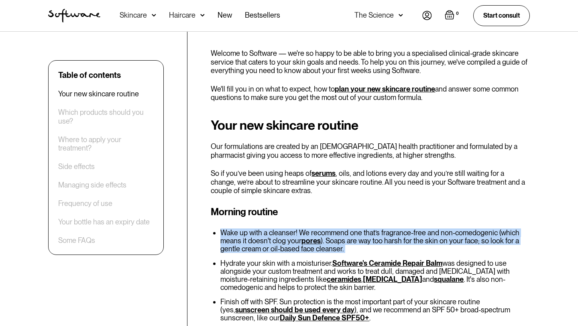
click at [267, 246] on li "Wake up with a cleanser! We recommend one that’s fragrance-free and non-comedog…" at bounding box center [374, 241] width 309 height 24
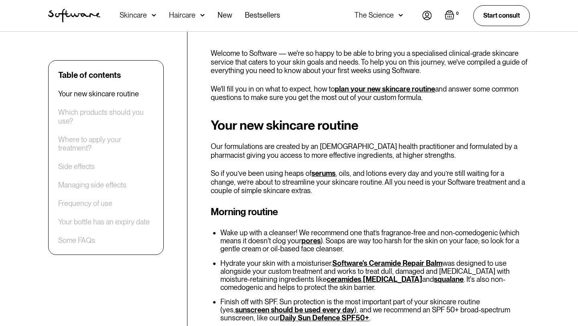
click at [267, 246] on li "Wake up with a cleanser! We recommend one that’s fragrance-free and non-comedog…" at bounding box center [374, 241] width 309 height 24
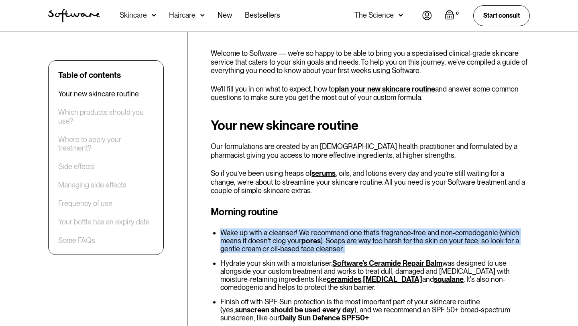
click at [258, 238] on li "Wake up with a cleanser! We recommend one that’s fragrance-free and non-comedog…" at bounding box center [374, 241] width 309 height 24
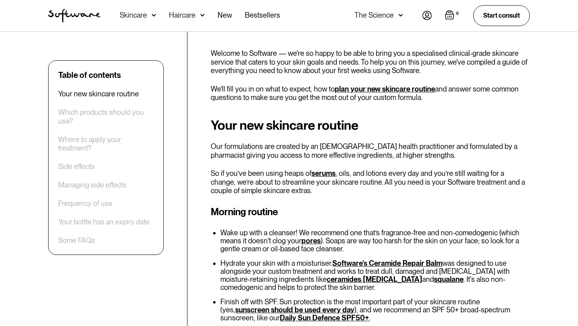
click at [258, 238] on li "Wake up with a cleanser! We recommend one that’s fragrance-free and non-comedog…" at bounding box center [374, 241] width 309 height 24
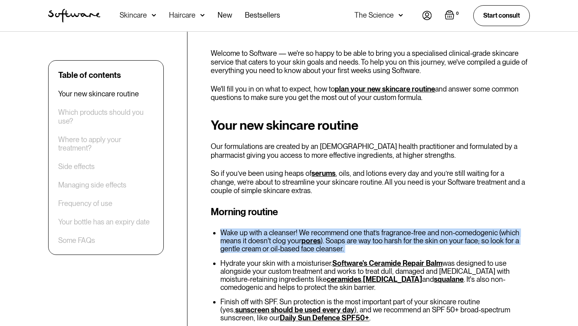
click at [259, 243] on li "Wake up with a cleanser! We recommend one that’s fragrance-free and non-comedog…" at bounding box center [374, 241] width 309 height 24
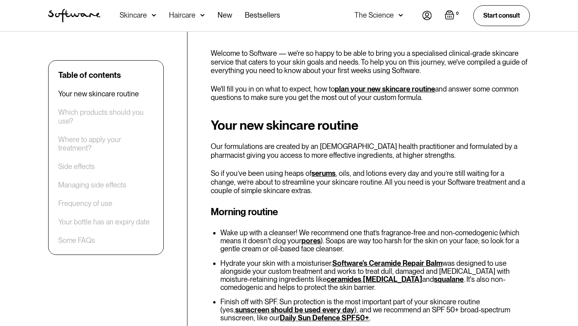
click at [259, 243] on li "Wake up with a cleanser! We recommend one that’s fragrance-free and non-comedog…" at bounding box center [374, 241] width 309 height 24
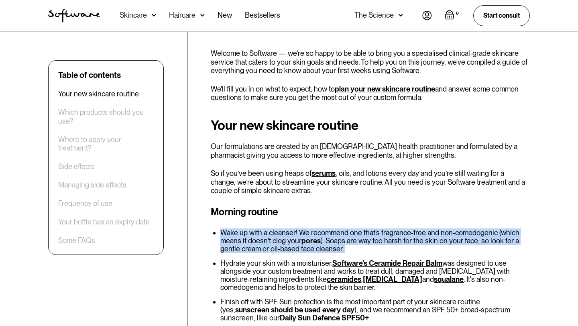
click at [258, 258] on ul "Wake up with a cleanser! We recommend one that’s fragrance-free and non-comedog…" at bounding box center [370, 275] width 319 height 93
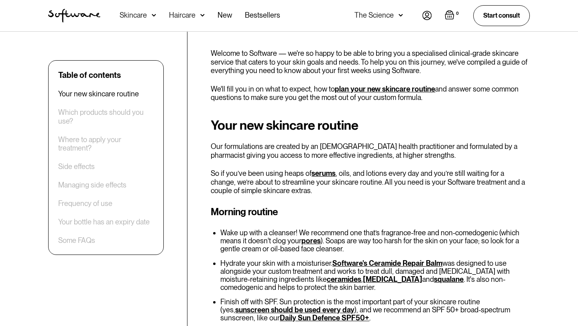
click at [258, 258] on ul "Wake up with a cleanser! We recommend one that’s fragrance-free and non-comedog…" at bounding box center [370, 275] width 319 height 93
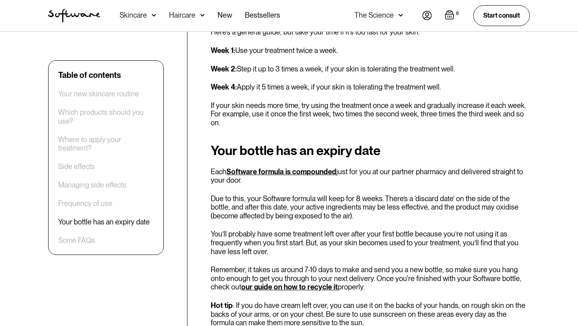
scroll to position [1595, 0]
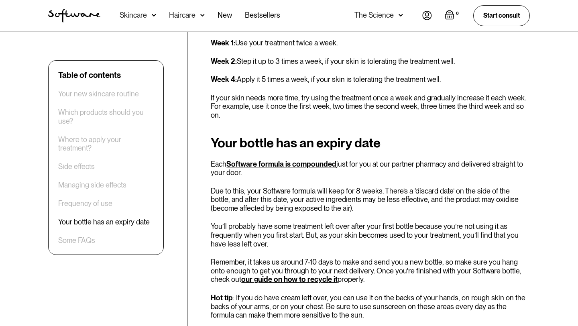
click at [321, 160] on link "Software formula is compounded" at bounding box center [281, 164] width 110 height 8
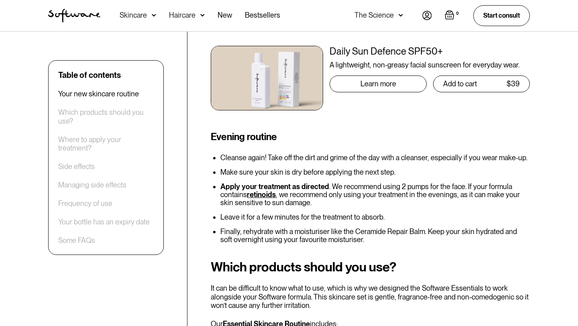
scroll to position [537, 0]
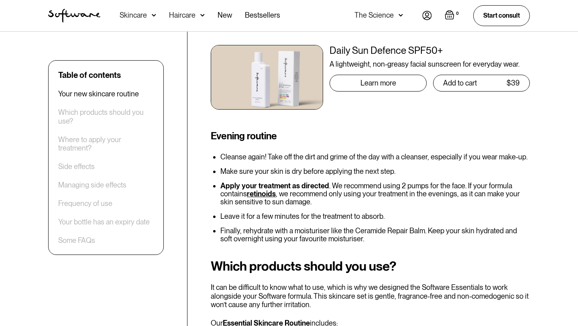
click at [291, 100] on img at bounding box center [267, 77] width 112 height 65
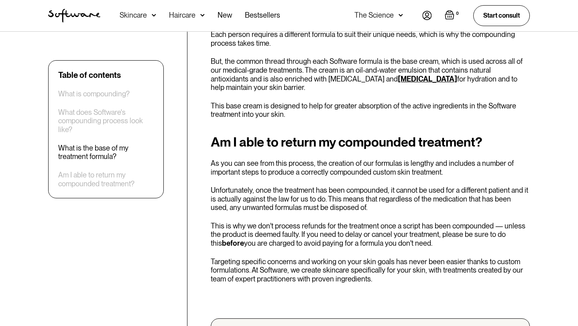
scroll to position [1503, 0]
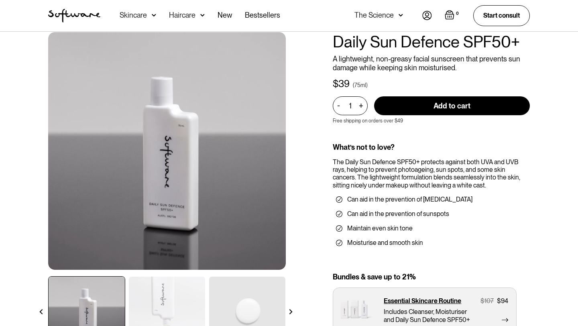
scroll to position [44, 0]
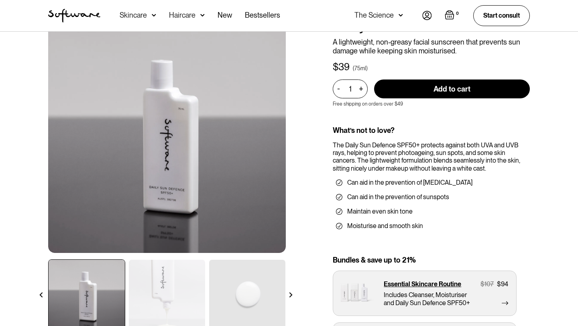
click at [169, 283] on img at bounding box center [167, 295] width 76 height 71
click at [242, 292] on img at bounding box center [247, 295] width 76 height 71
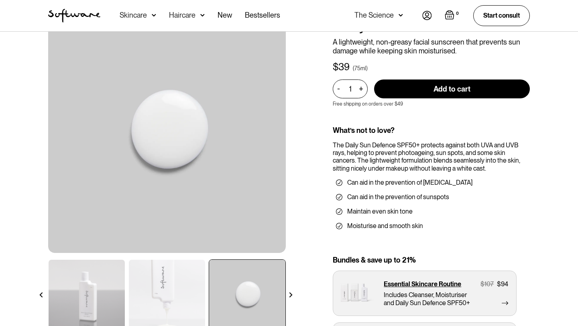
click at [173, 263] on img at bounding box center [167, 295] width 76 height 71
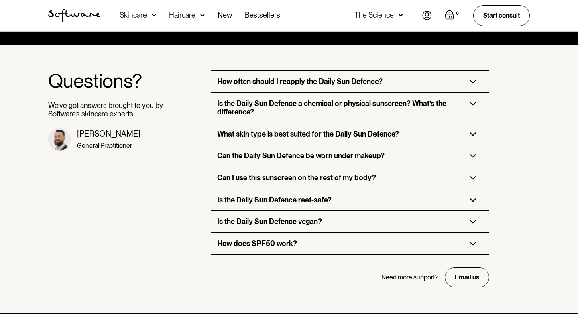
scroll to position [1695, 0]
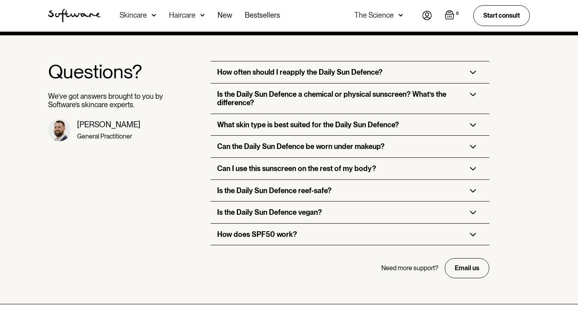
click at [149, 19] on div "Skincare" at bounding box center [138, 15] width 37 height 31
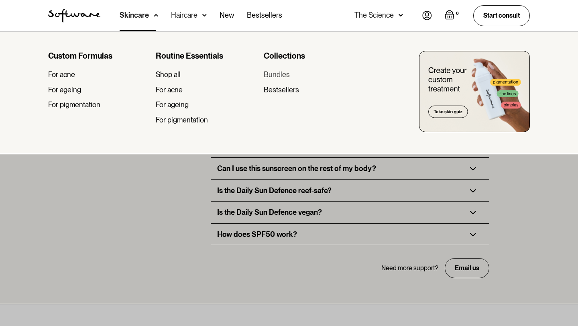
click at [275, 75] on div "Bundles" at bounding box center [277, 74] width 26 height 9
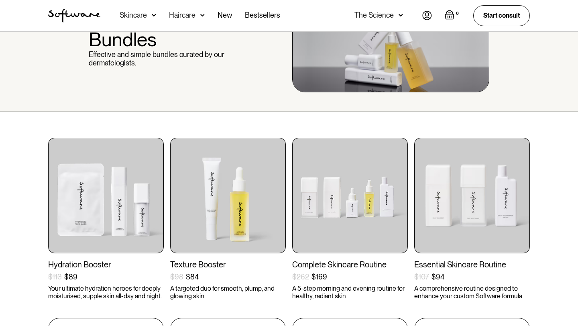
scroll to position [70, 0]
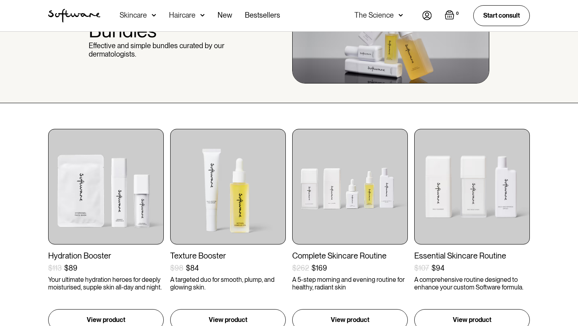
click at [134, 29] on div "Skincare" at bounding box center [138, 15] width 37 height 31
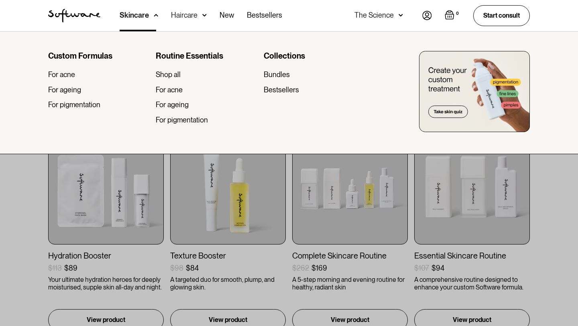
click at [444, 84] on img at bounding box center [474, 91] width 111 height 81
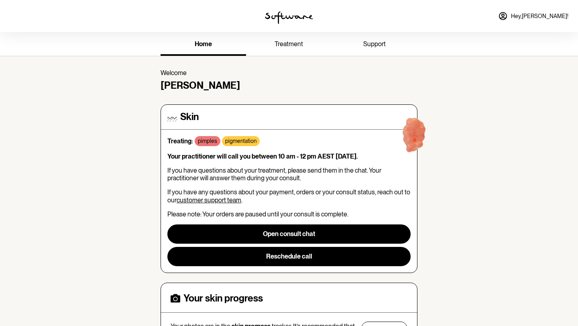
click at [409, 133] on img at bounding box center [414, 136] width 51 height 51
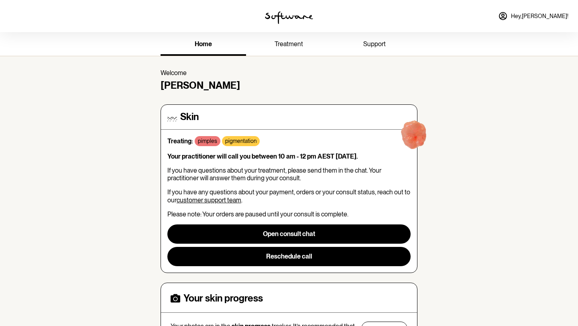
click at [409, 133] on img at bounding box center [414, 136] width 51 height 51
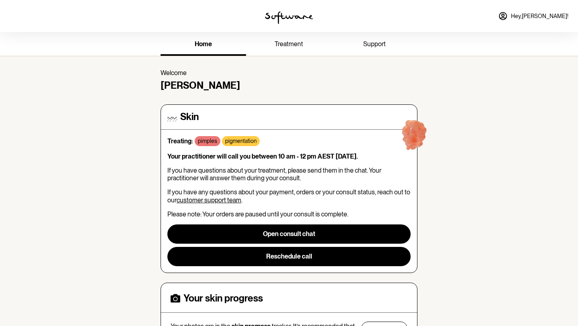
click at [409, 133] on img at bounding box center [414, 136] width 51 height 51
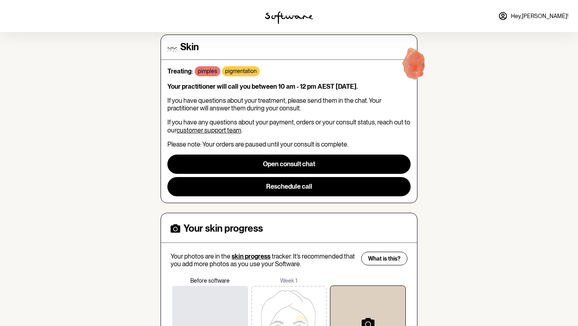
scroll to position [67, 0]
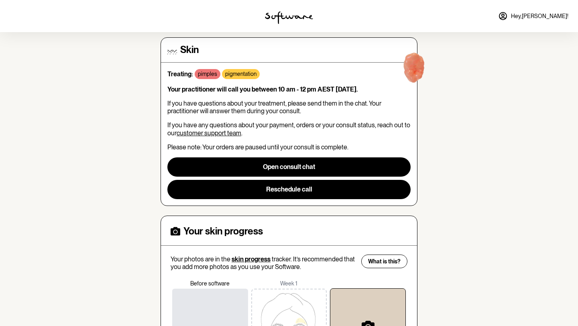
click at [393, 69] on img at bounding box center [414, 69] width 51 height 51
click at [330, 74] on div "Treating: pimples pigmentation" at bounding box center [288, 74] width 243 height 10
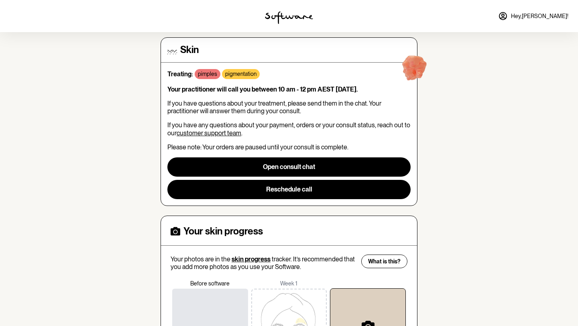
click at [330, 74] on div "Treating: pimples pigmentation" at bounding box center [288, 74] width 243 height 10
